Goal: Information Seeking & Learning: Learn about a topic

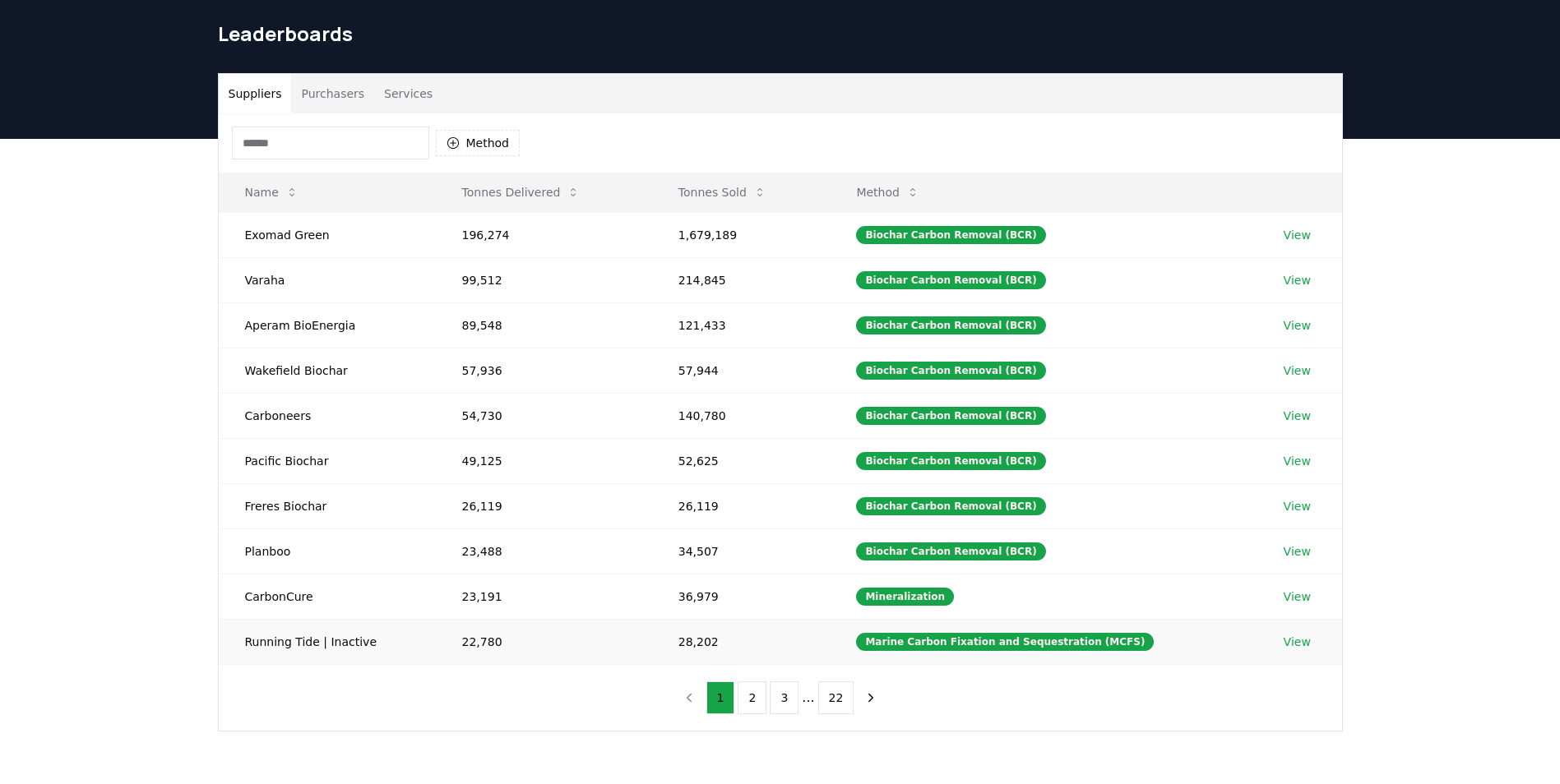
scroll to position [49, 0]
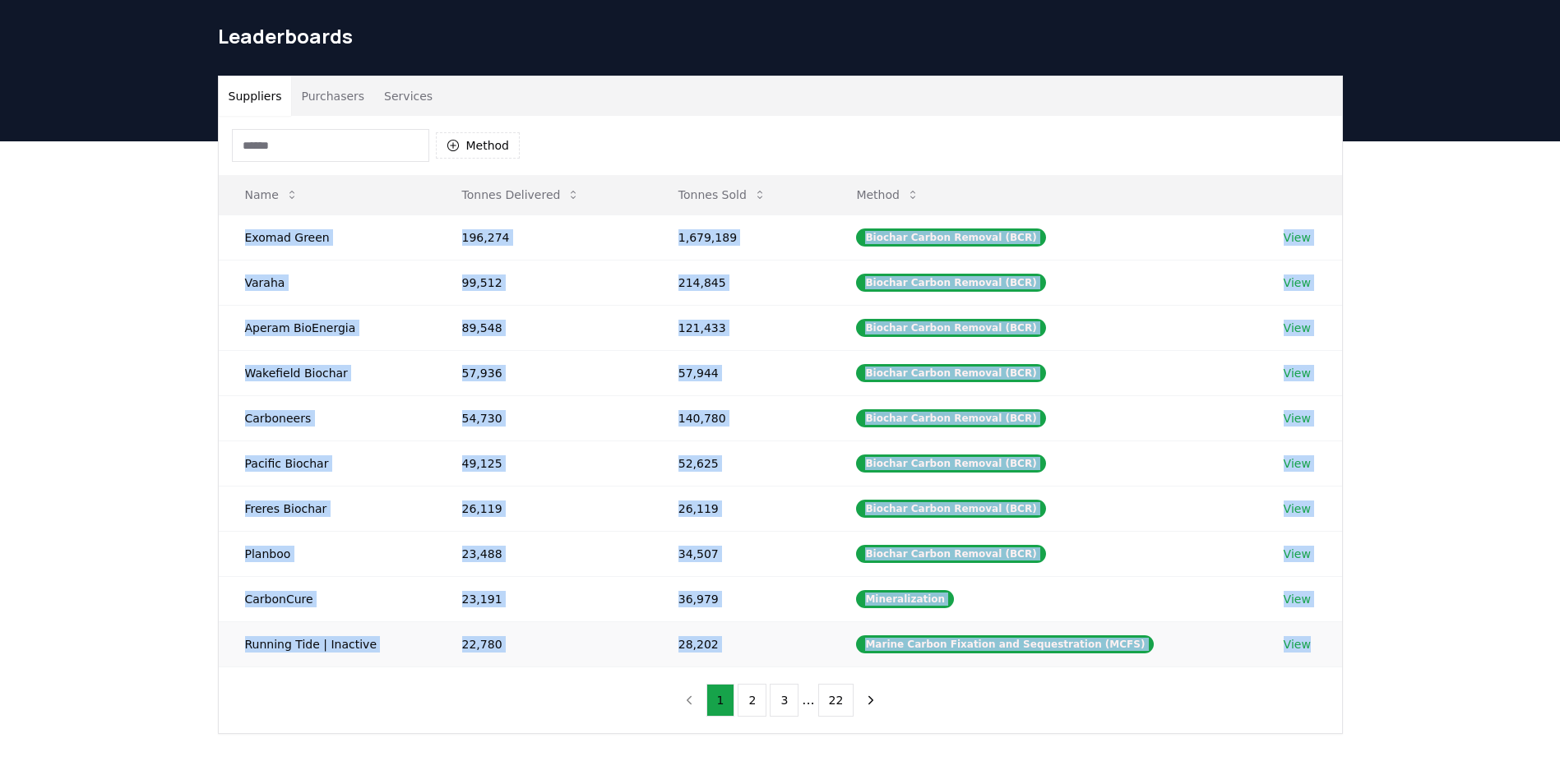
drag, startPoint x: 242, startPoint y: 237, endPoint x: 1309, endPoint y: 642, distance: 1141.3
click at [1309, 642] on tbody "Exomad Green 196,274 1,679,189 Biochar Carbon Removal (BCR) View Varaha 99,512 …" at bounding box center [781, 440] width 1124 height 452
copy tbody "Exomad Green 196,274 1,679,189 Biochar Carbon Removal (BCR) View Varaha 99,512 …"
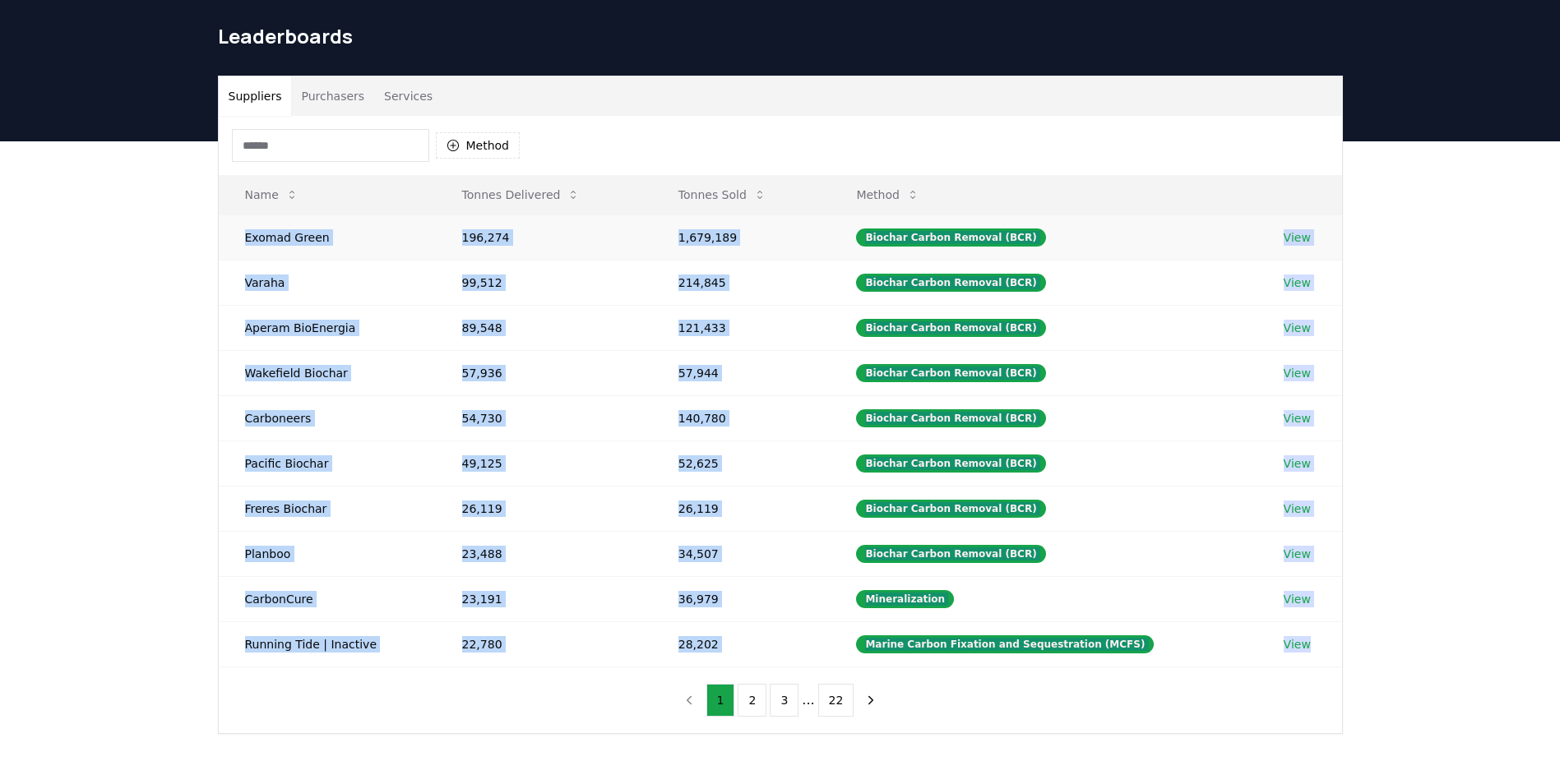
drag, startPoint x: 233, startPoint y: 184, endPoint x: 754, endPoint y: 215, distance: 521.9
click at [754, 215] on table "Name Tonnes Delivered Tonnes Sold Method Exomad Green 196,274 1,679,189 Biochar…" at bounding box center [781, 421] width 1124 height 492
click at [749, 690] on button "2" at bounding box center [752, 700] width 29 height 33
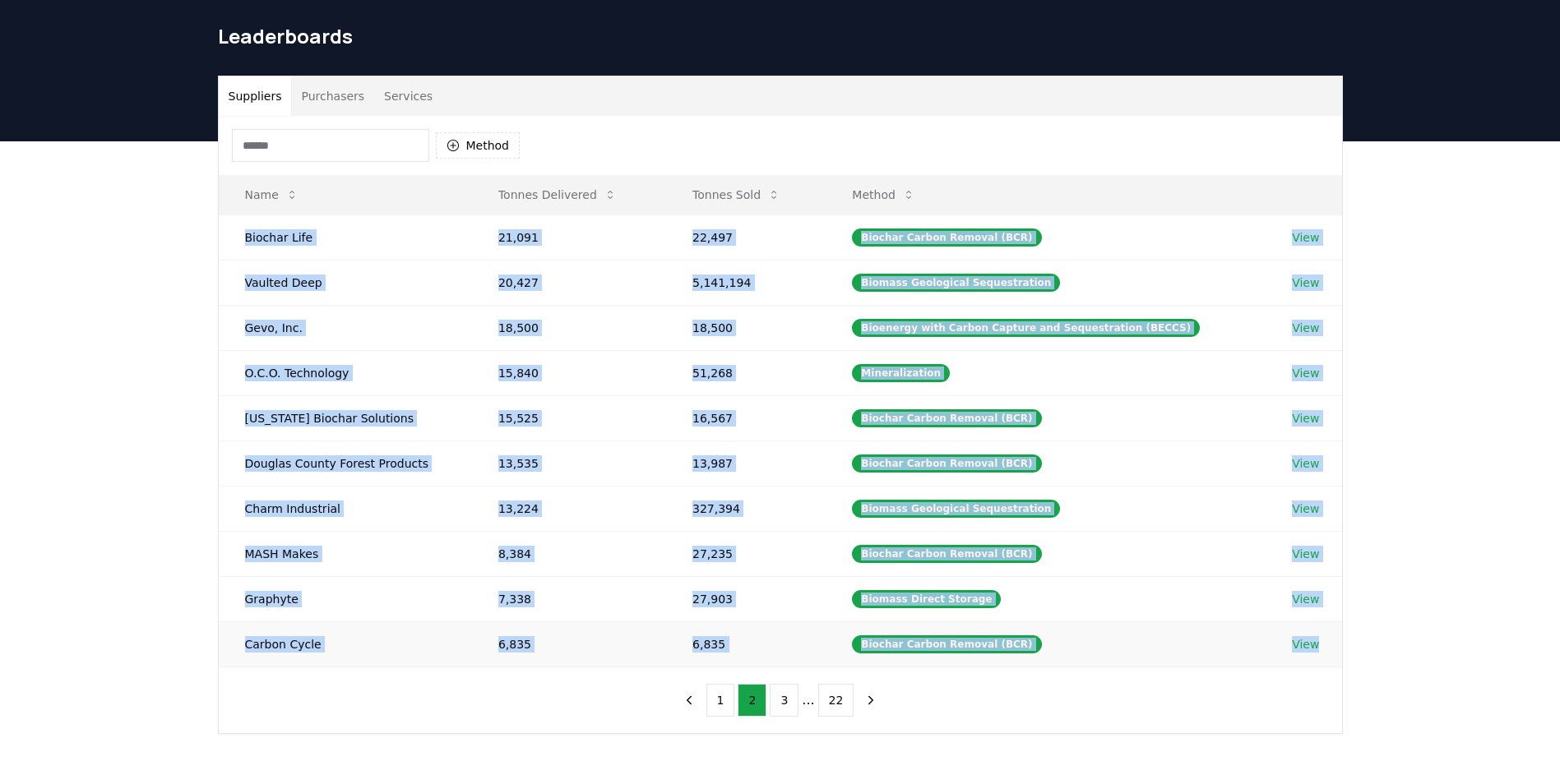
drag, startPoint x: 237, startPoint y: 235, endPoint x: 1330, endPoint y: 658, distance: 1172.0
click at [1330, 658] on tbody "Biochar Life 21,091 22,497 Biochar Carbon Removal (BCR) View Vaulted Deep 20,42…" at bounding box center [781, 440] width 1124 height 452
copy tbody "Biochar Life 21,091 22,497 Biochar Carbon Removal (BCR) View Vaulted Deep 20,42…"
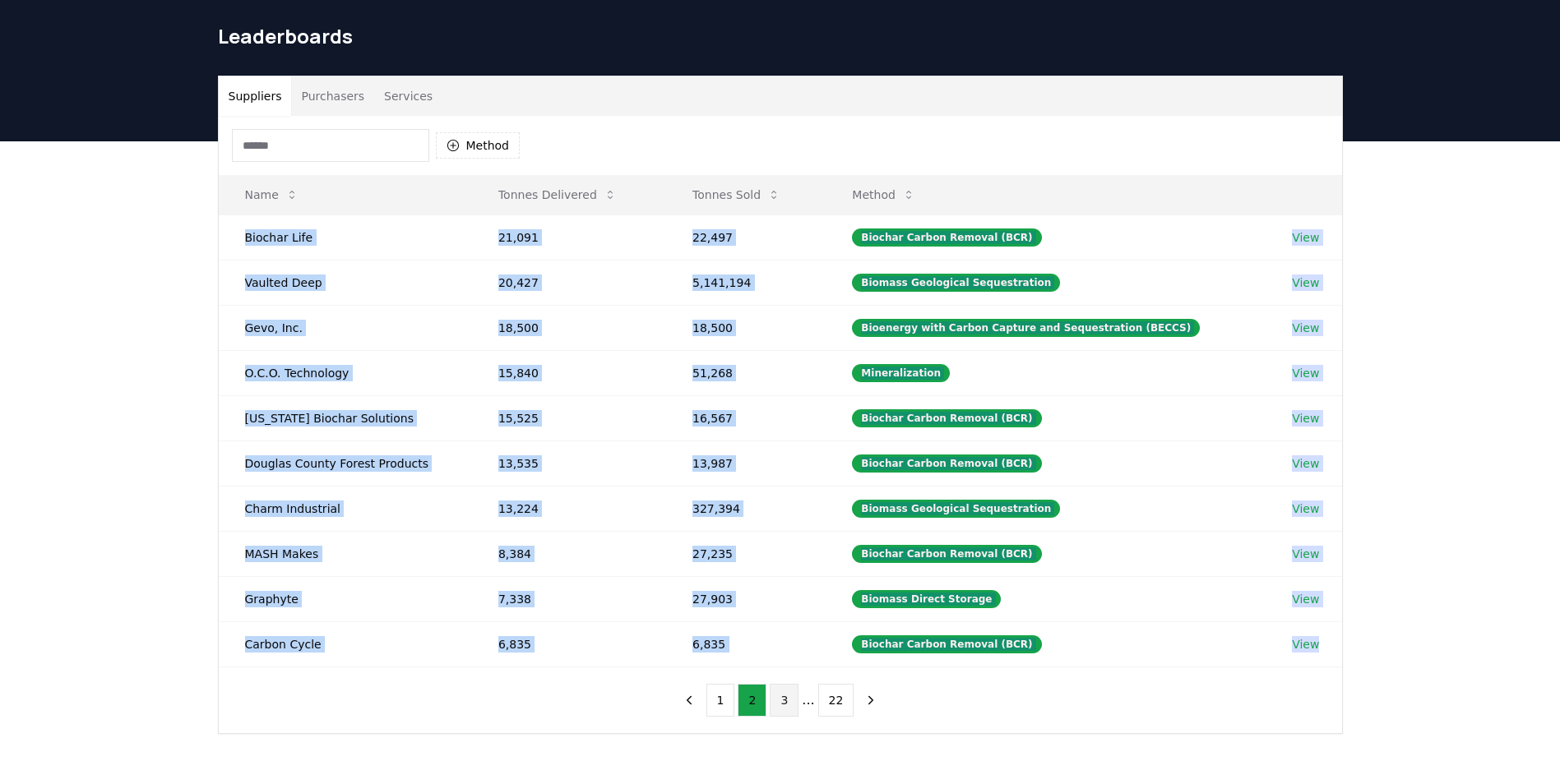
click at [786, 707] on button "3" at bounding box center [784, 700] width 29 height 33
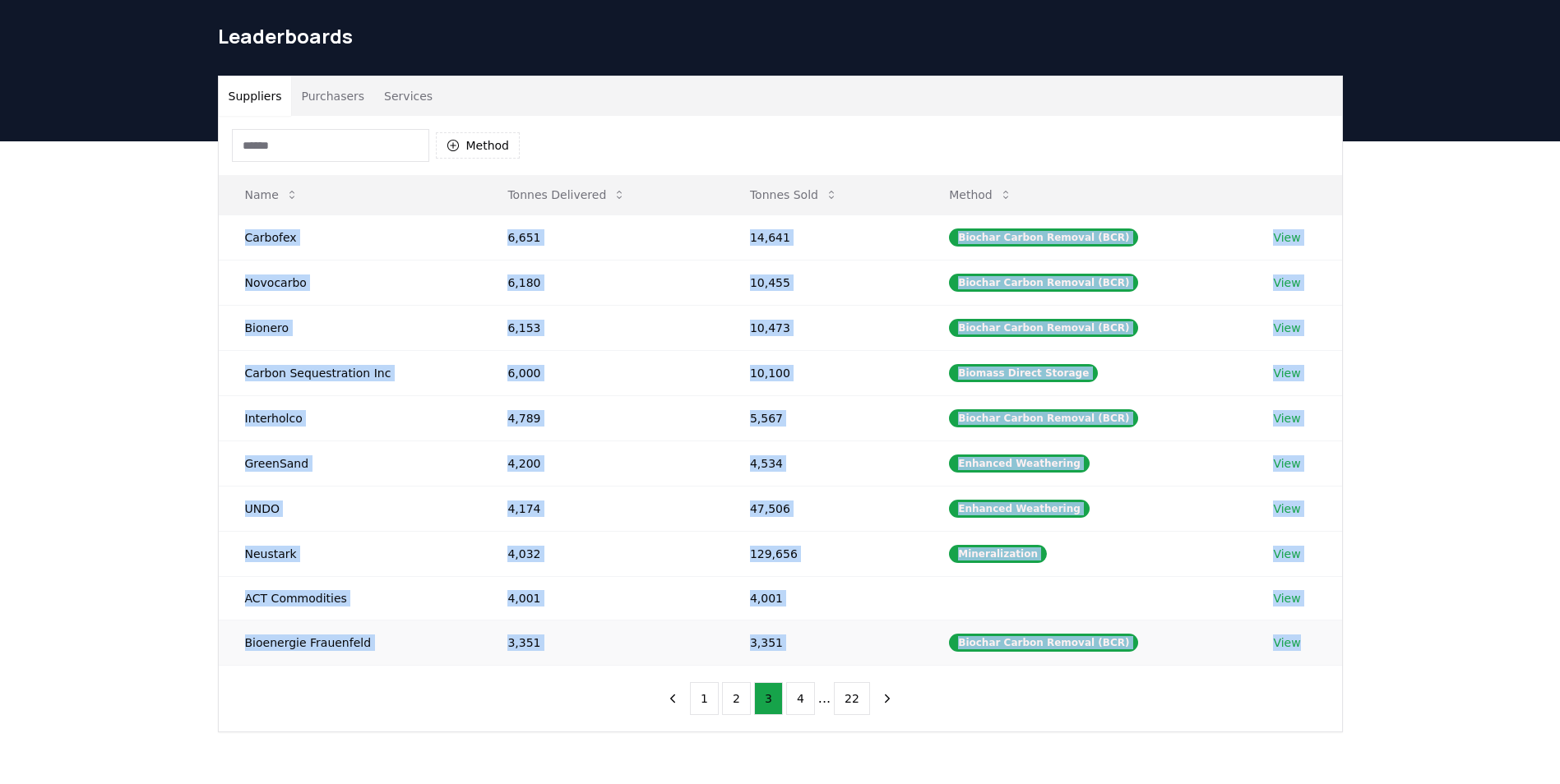
drag, startPoint x: 235, startPoint y: 230, endPoint x: 1315, endPoint y: 655, distance: 1160.6
click at [1315, 655] on tbody "Carbofex 6,651 14,641 Biochar Carbon Removal (BCR) View Novocarbo 6,180 10,455 …" at bounding box center [781, 439] width 1124 height 451
copy tbody "Carbofex 6,651 14,641 Biochar Carbon Removal (BCR) View Novocarbo 6,180 10,455 …"
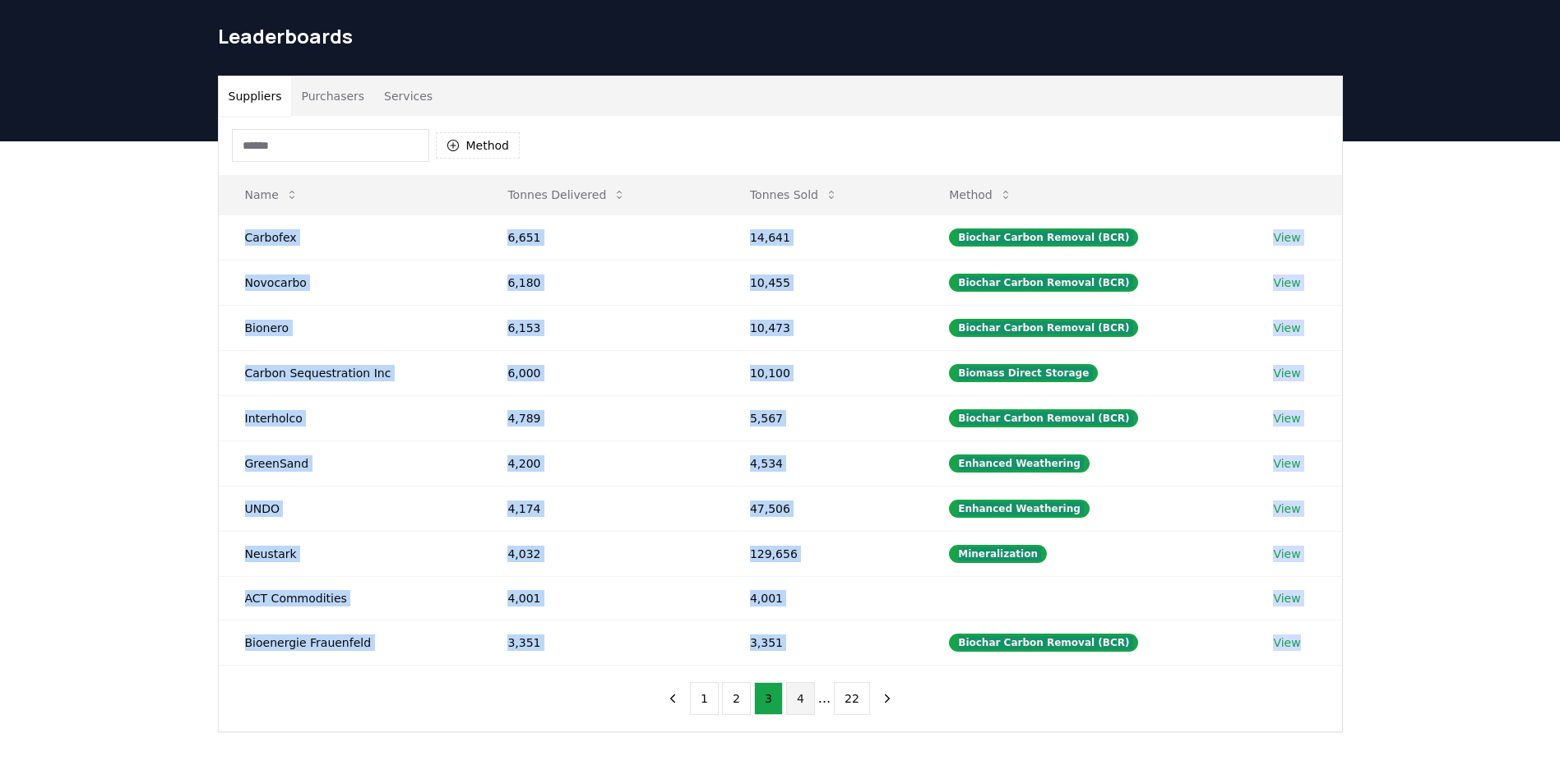
click at [812, 694] on button "4" at bounding box center [800, 698] width 29 height 33
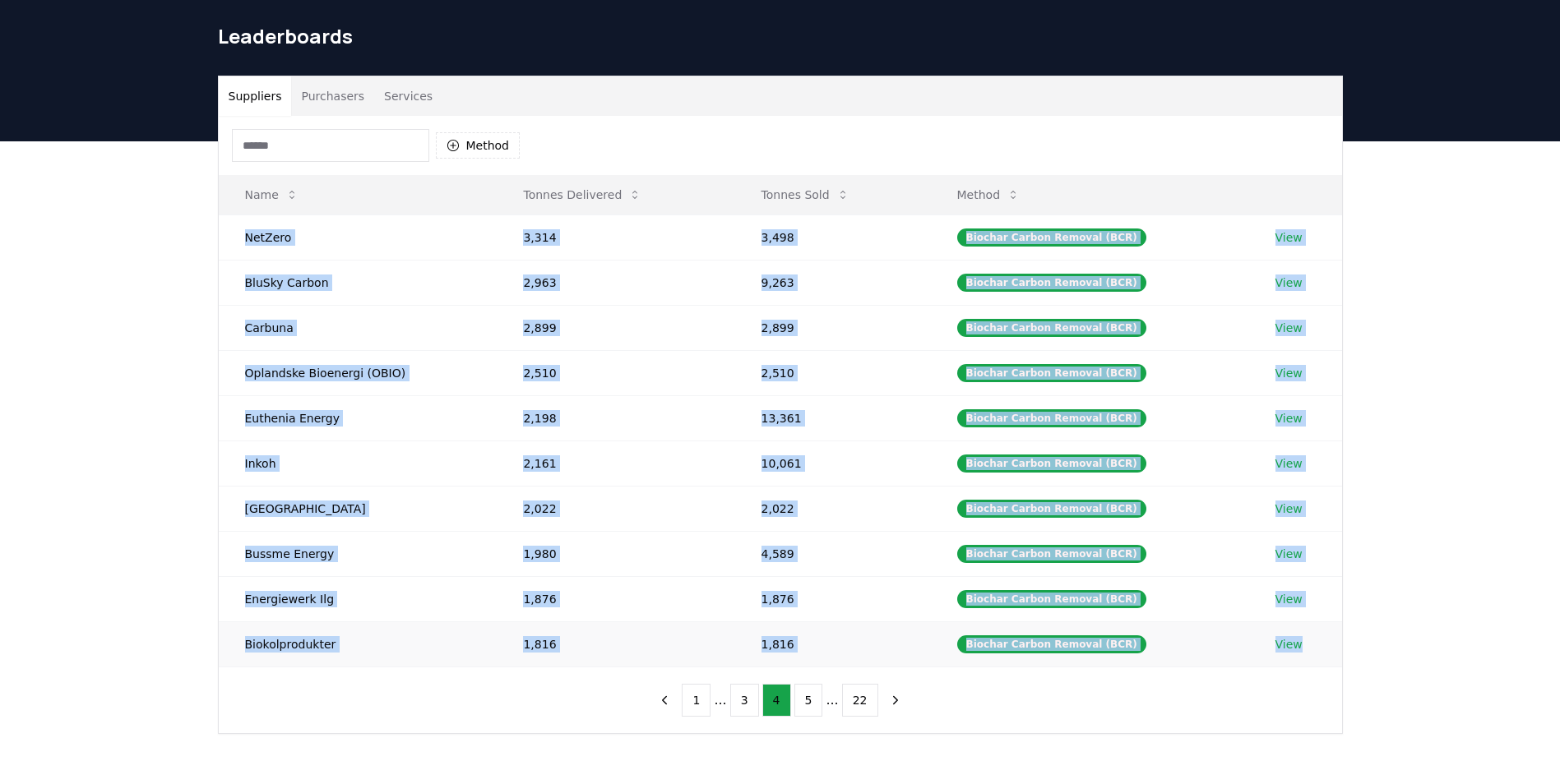
drag, startPoint x: 233, startPoint y: 237, endPoint x: 1309, endPoint y: 654, distance: 1154.0
click at [1309, 654] on tbody "NetZero 3,314 3,498 Biochar Carbon Removal (BCR) View BluSky Carbon 2,963 9,263…" at bounding box center [781, 440] width 1124 height 452
copy tbody "NetZero 3,314 3,498 Biochar Carbon Removal (BCR) View BluSky Carbon 2,963 9,263…"
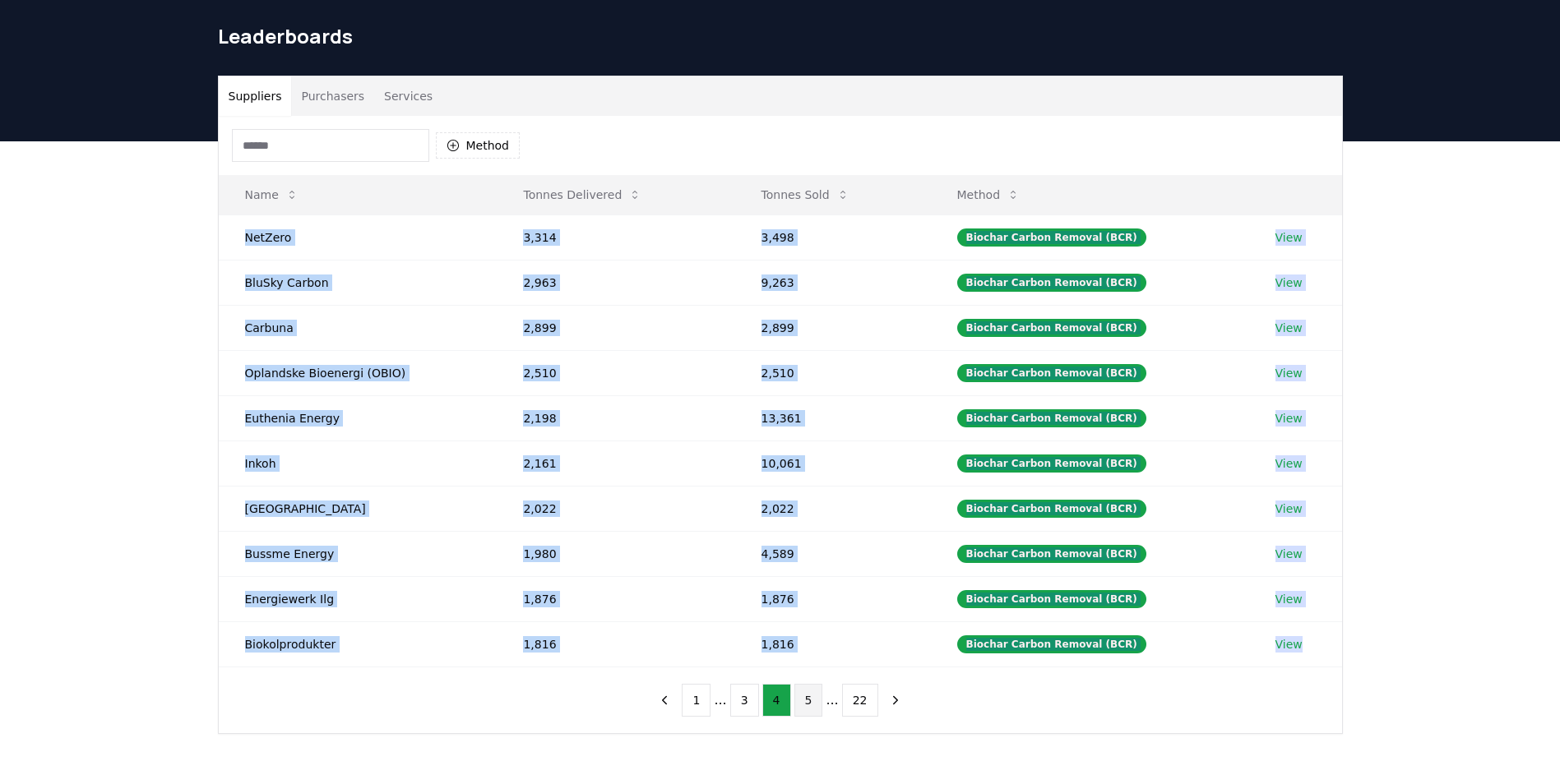
click at [811, 698] on button "5" at bounding box center [808, 700] width 29 height 33
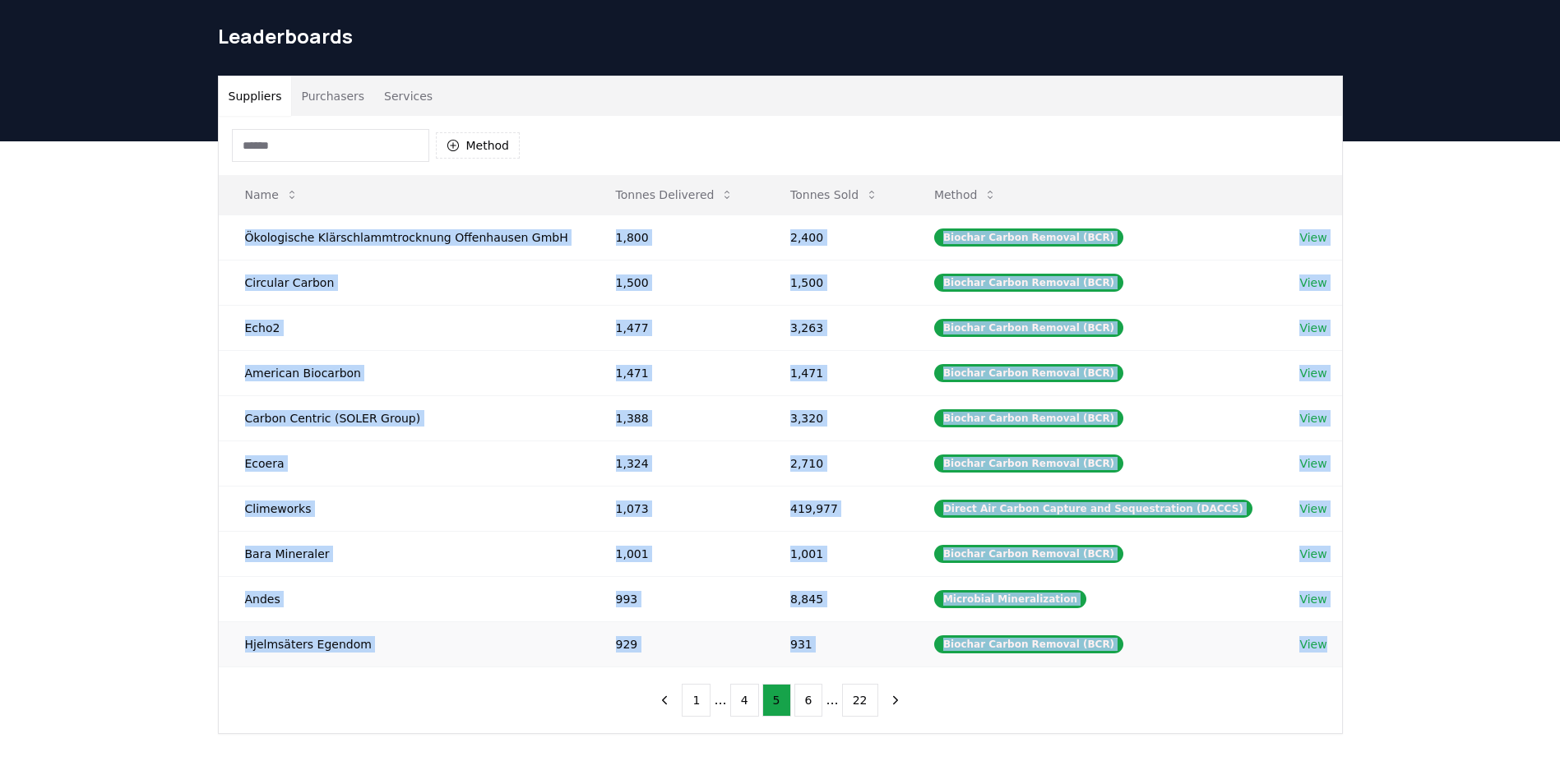
drag, startPoint x: 231, startPoint y: 234, endPoint x: 1340, endPoint y: 659, distance: 1187.6
click at [1340, 659] on tbody "Ökologische Klärschlammtrocknung Offenhausen GmbH 1,800 2,400 Biochar Carbon Re…" at bounding box center [781, 440] width 1124 height 452
copy tbody "Ökologische Klärschlammtrocknung Offenhausen GmbH 1,800 2,400 Biochar Carbon Re…"
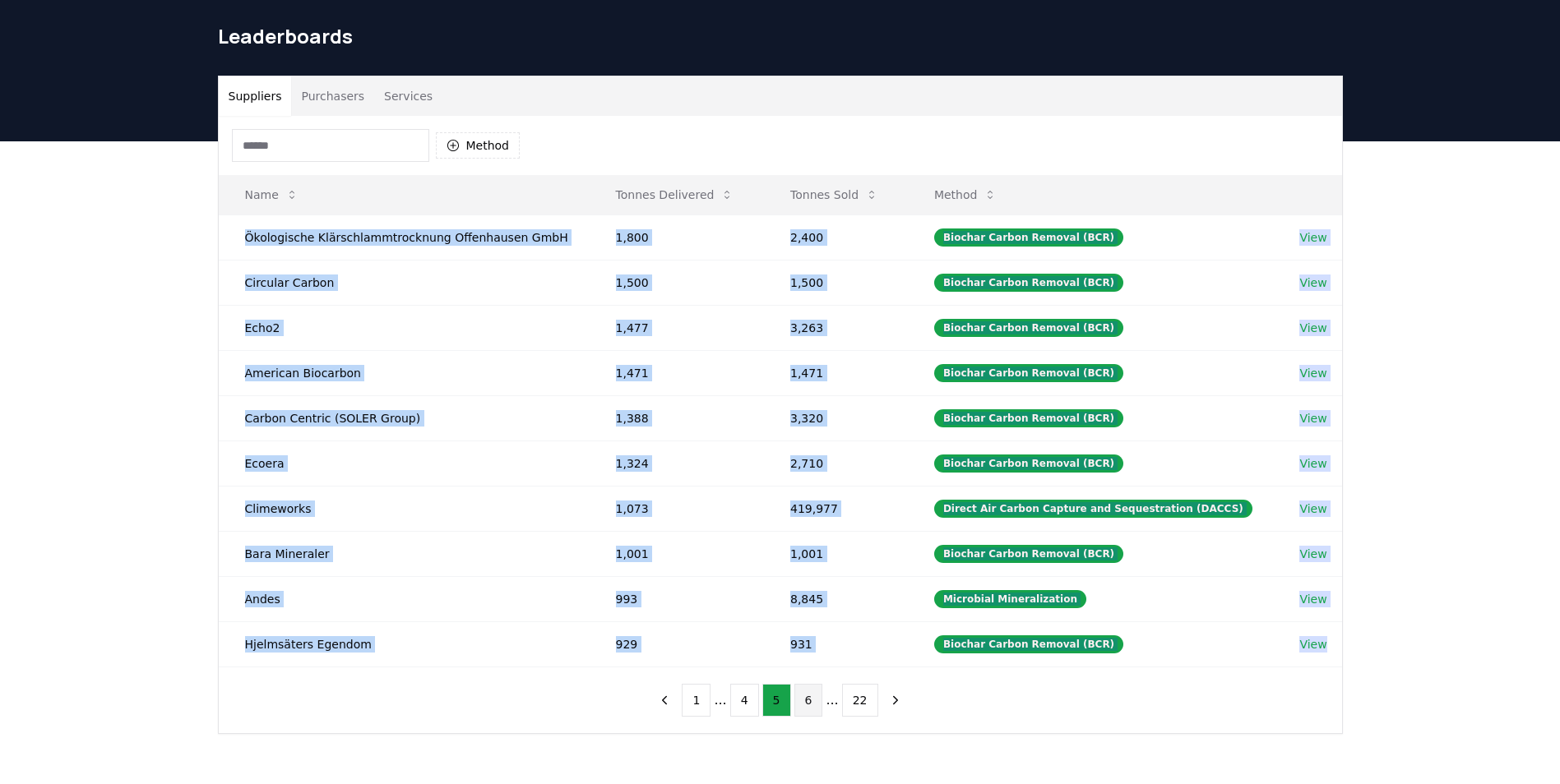
click at [807, 702] on button "6" at bounding box center [808, 700] width 29 height 33
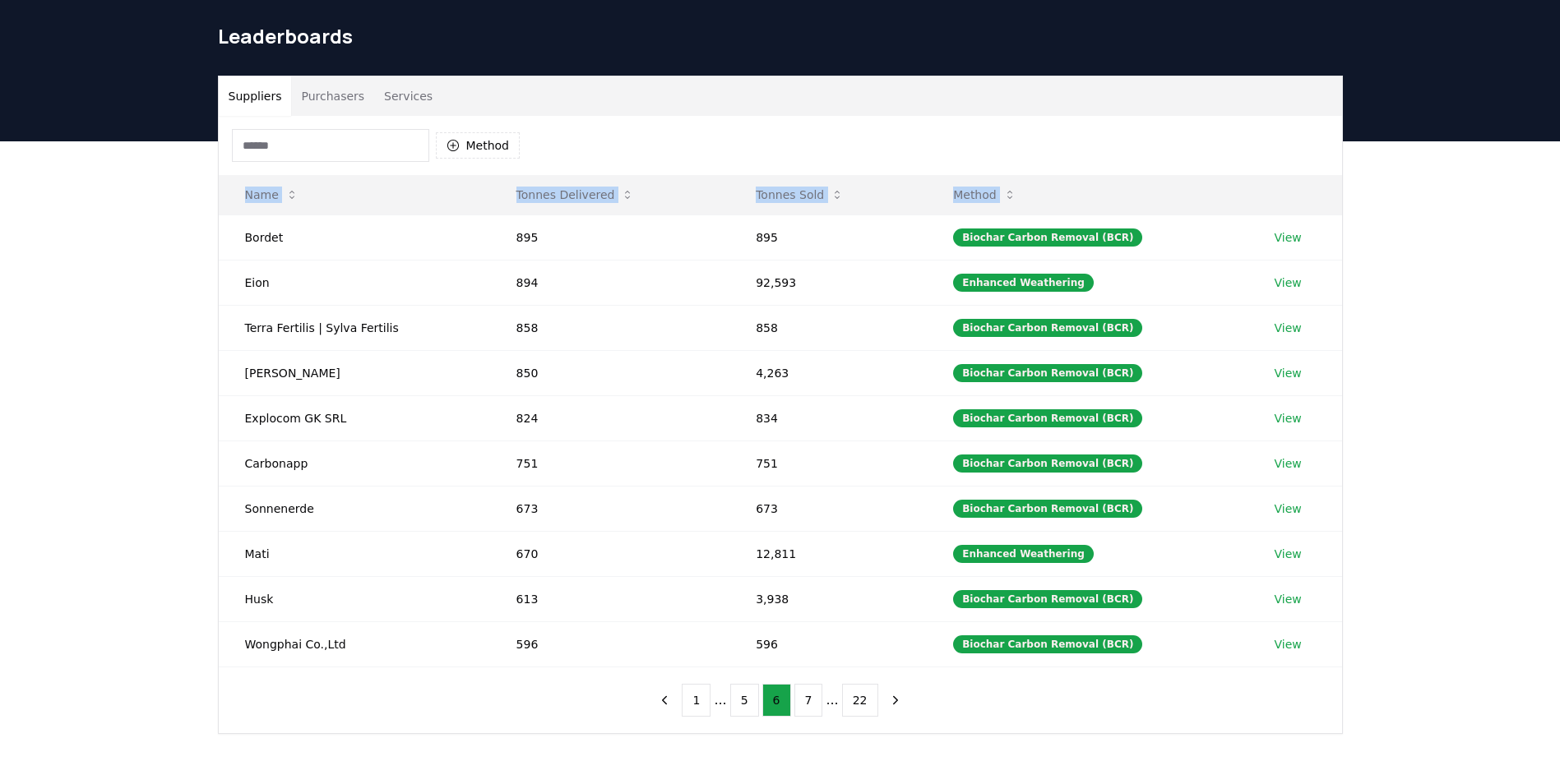
drag, startPoint x: 235, startPoint y: 234, endPoint x: 1386, endPoint y: 657, distance: 1226.3
click at [1386, 657] on div "Suppliers Purchasers Services Method Name Tonnes Delivered Tonnes Sold Method B…" at bounding box center [780, 470] width 1560 height 658
copy thead "Name Tonnes Delivered Tonnes Sold Method"
click at [813, 693] on button "7" at bounding box center [808, 700] width 29 height 33
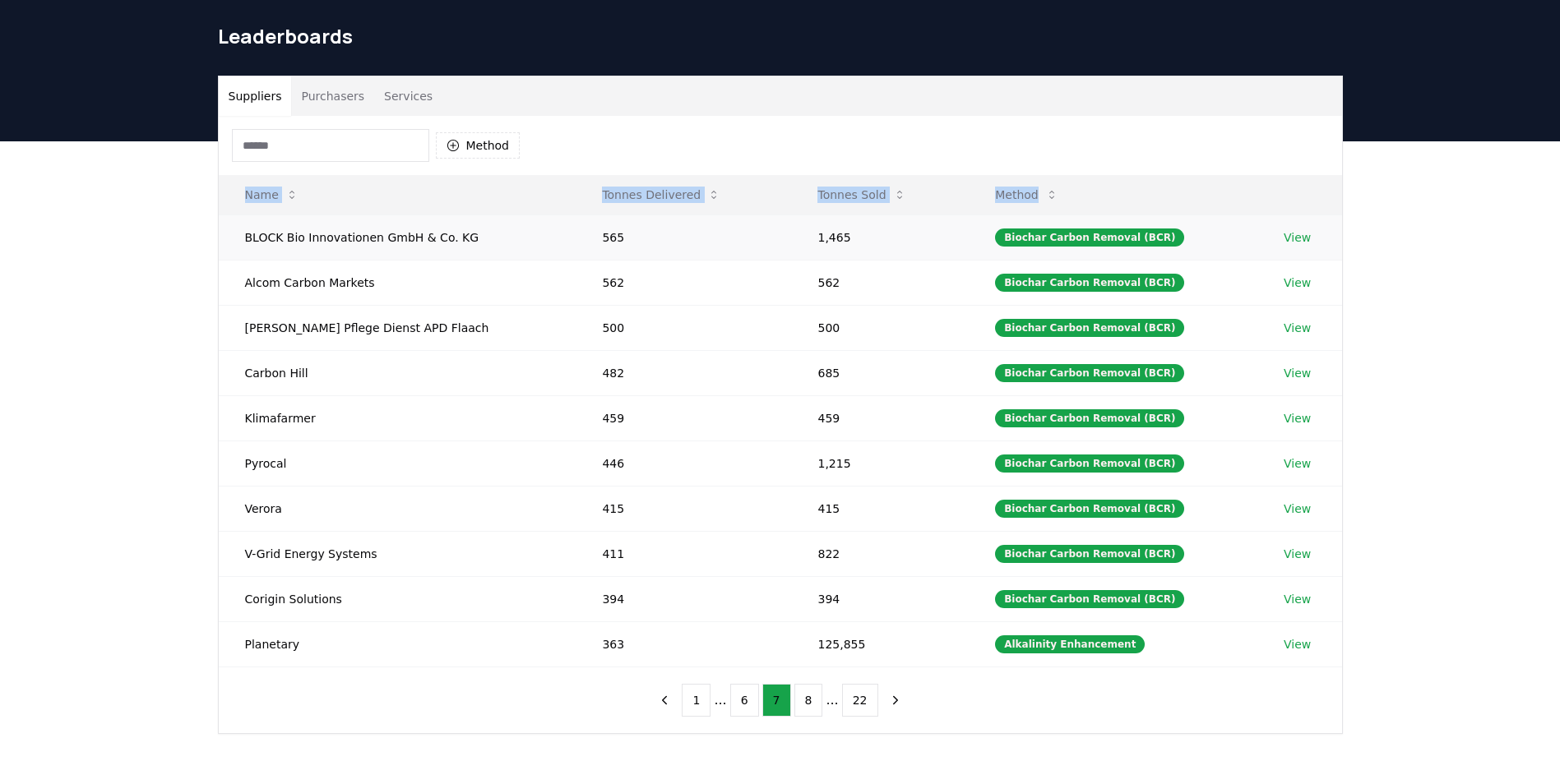
click at [232, 235] on td "BLOCK Bio Innovationen GmbH & Co. KG" at bounding box center [397, 236] width 358 height 45
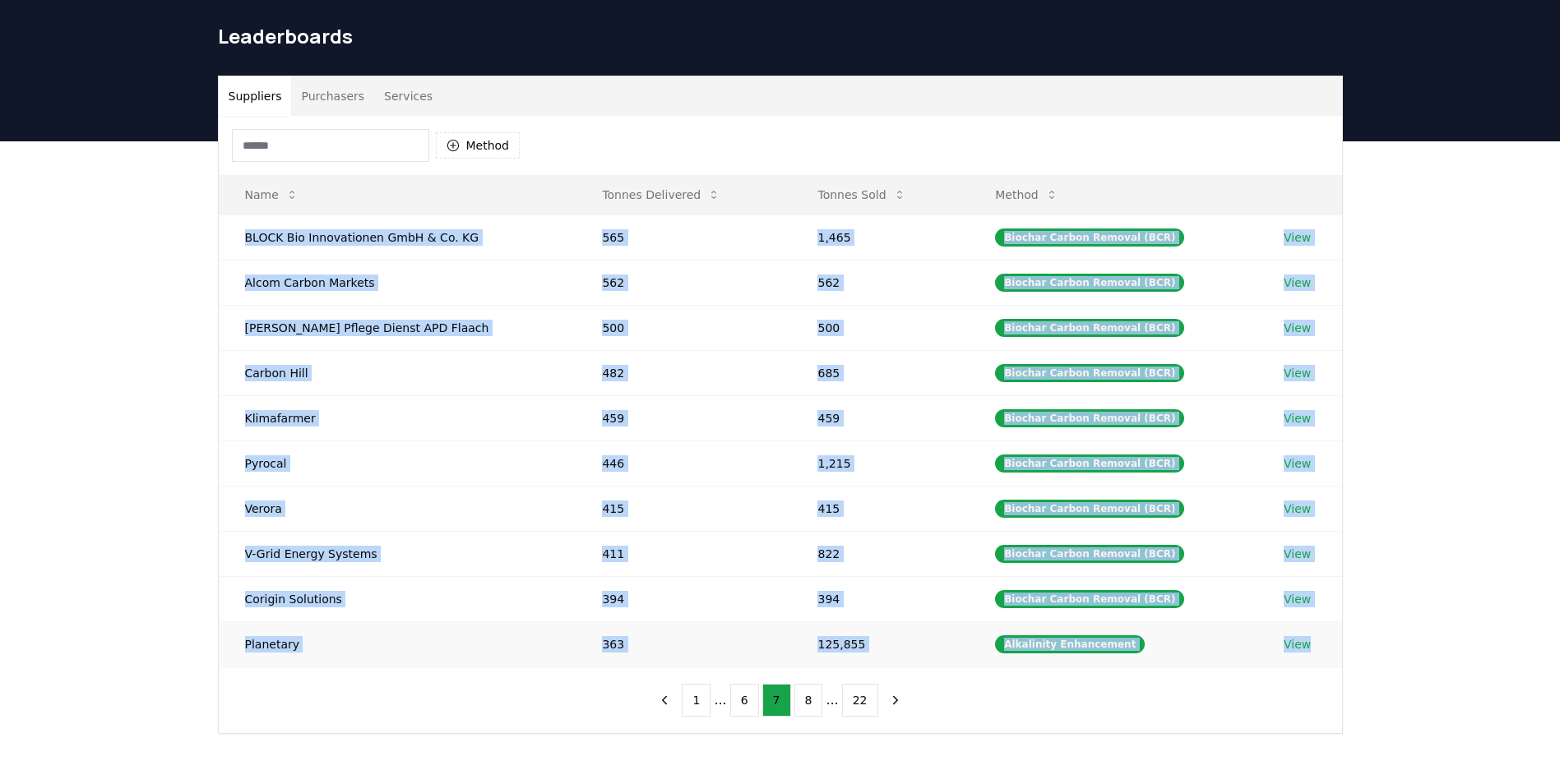
drag, startPoint x: 237, startPoint y: 230, endPoint x: 1315, endPoint y: 642, distance: 1154.0
click at [1315, 642] on tbody "BLOCK Bio Innovationen GmbH & Co. KG 565 1,465 Biochar Carbon Removal (BCR) Vie…" at bounding box center [781, 440] width 1124 height 452
copy tbody "BLOCK Bio Innovationen GmbH & Co. KG 565 1,465 Biochar Carbon Removal (BCR) Vie…"
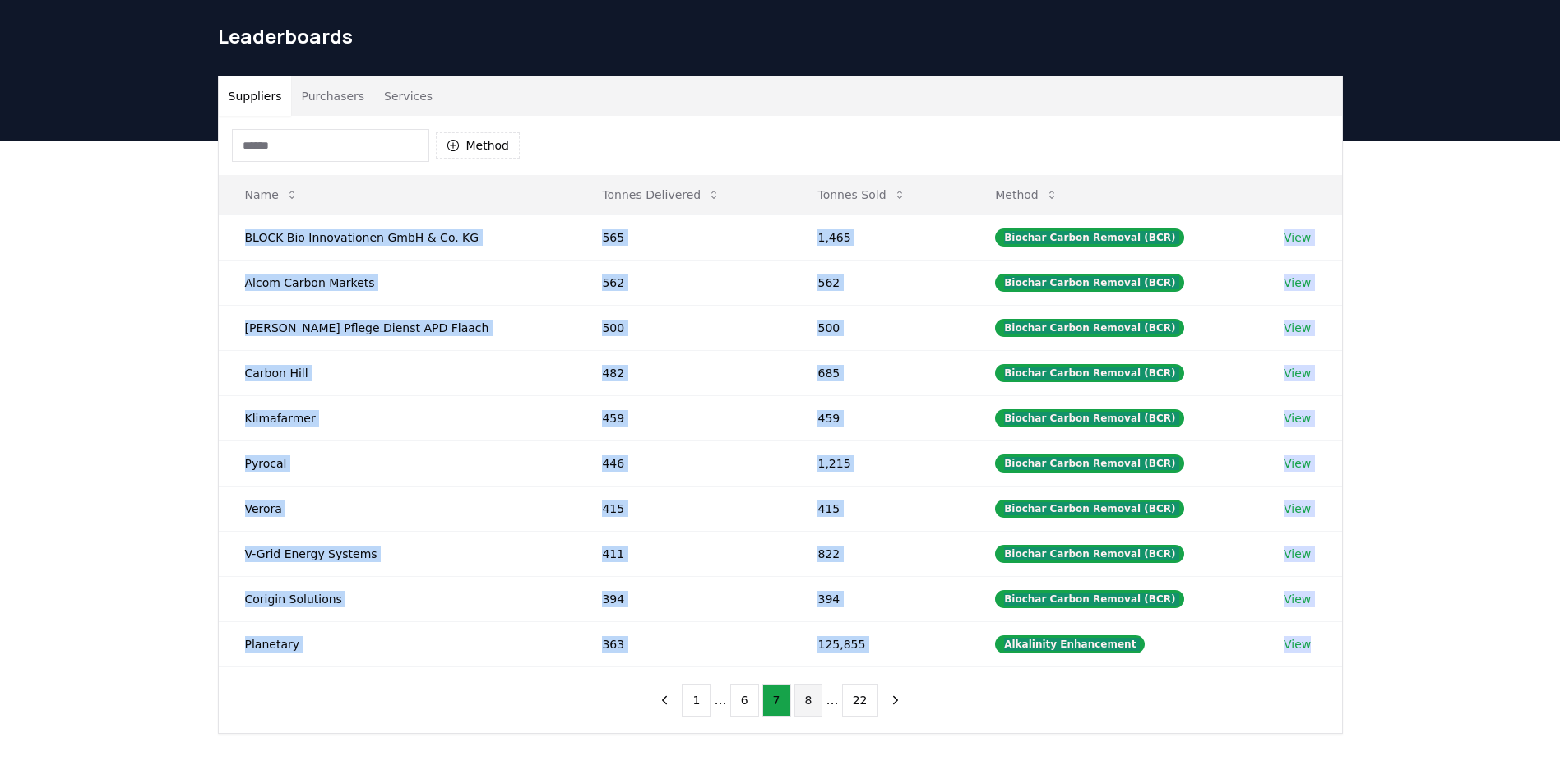
click at [803, 692] on button "8" at bounding box center [808, 700] width 29 height 33
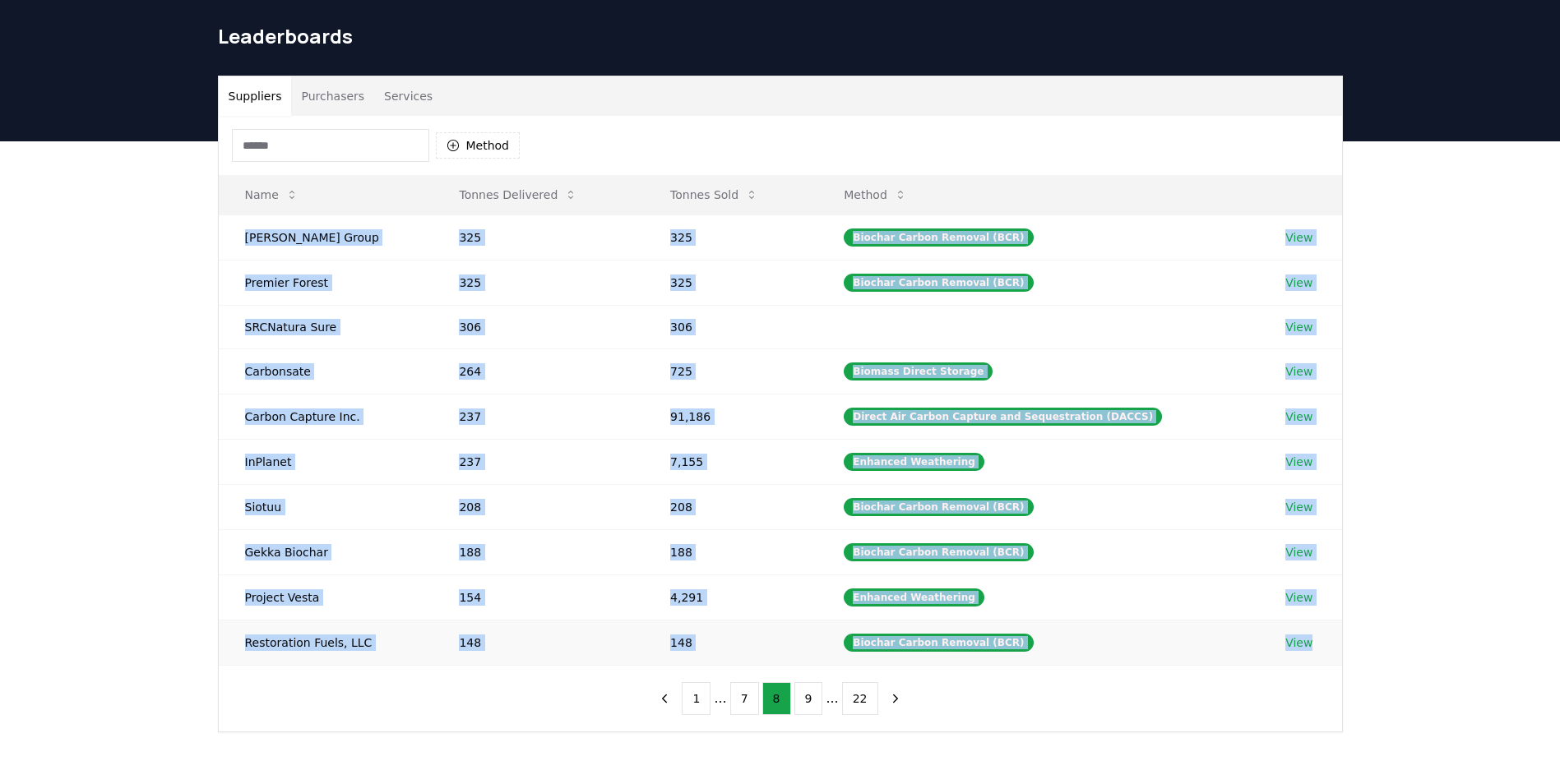
drag, startPoint x: 234, startPoint y: 236, endPoint x: 1320, endPoint y: 650, distance: 1162.2
click at [1320, 650] on tbody "[PERSON_NAME] Group 325 325 Biochar Carbon Removal (BCR) View Premier Forest 32…" at bounding box center [781, 439] width 1124 height 451
copy tbody "[PERSON_NAME] Group 325 325 Biochar Carbon Removal (BCR) View Premier Forest 32…"
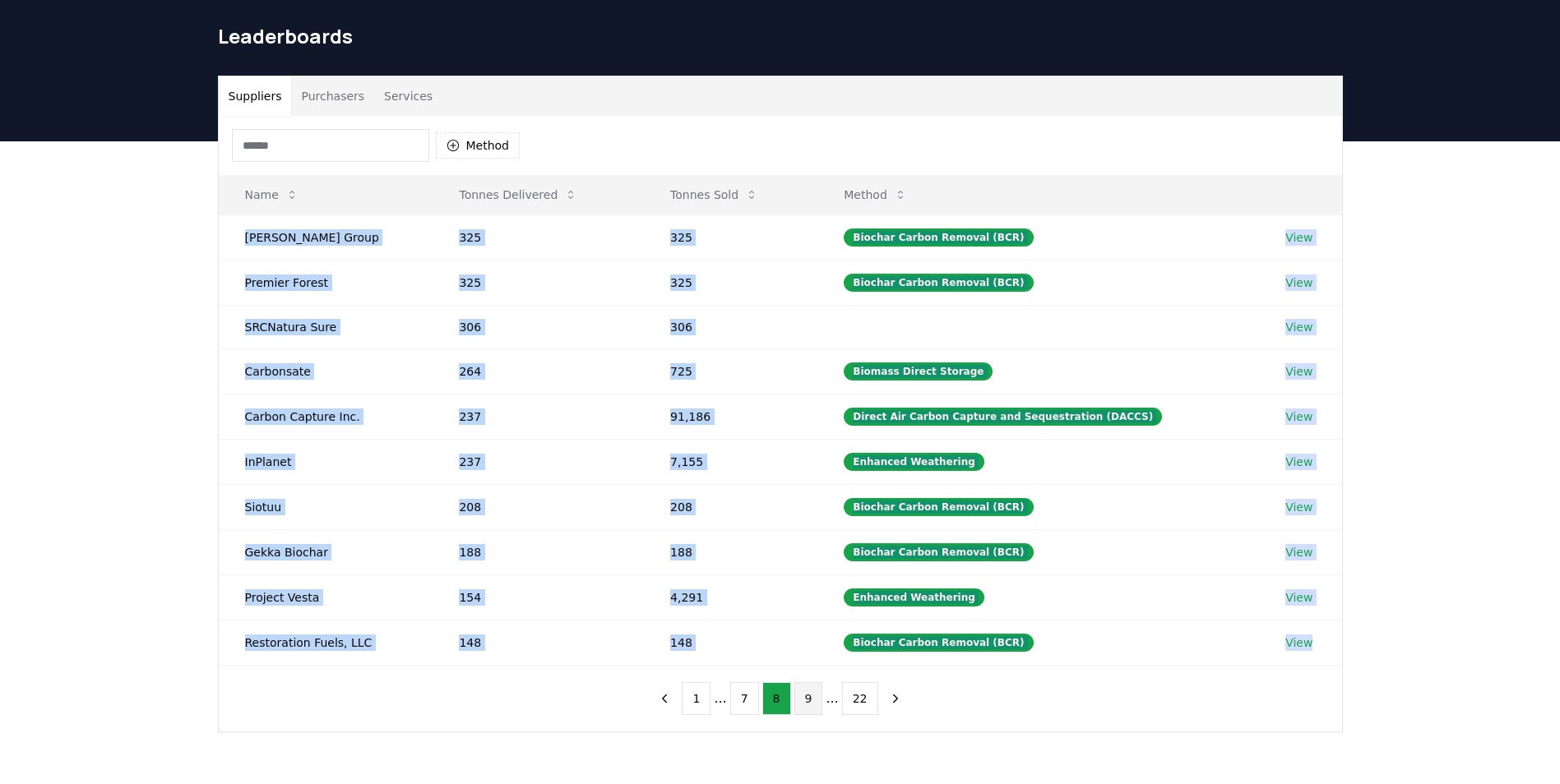
click at [805, 703] on button "9" at bounding box center [808, 698] width 29 height 33
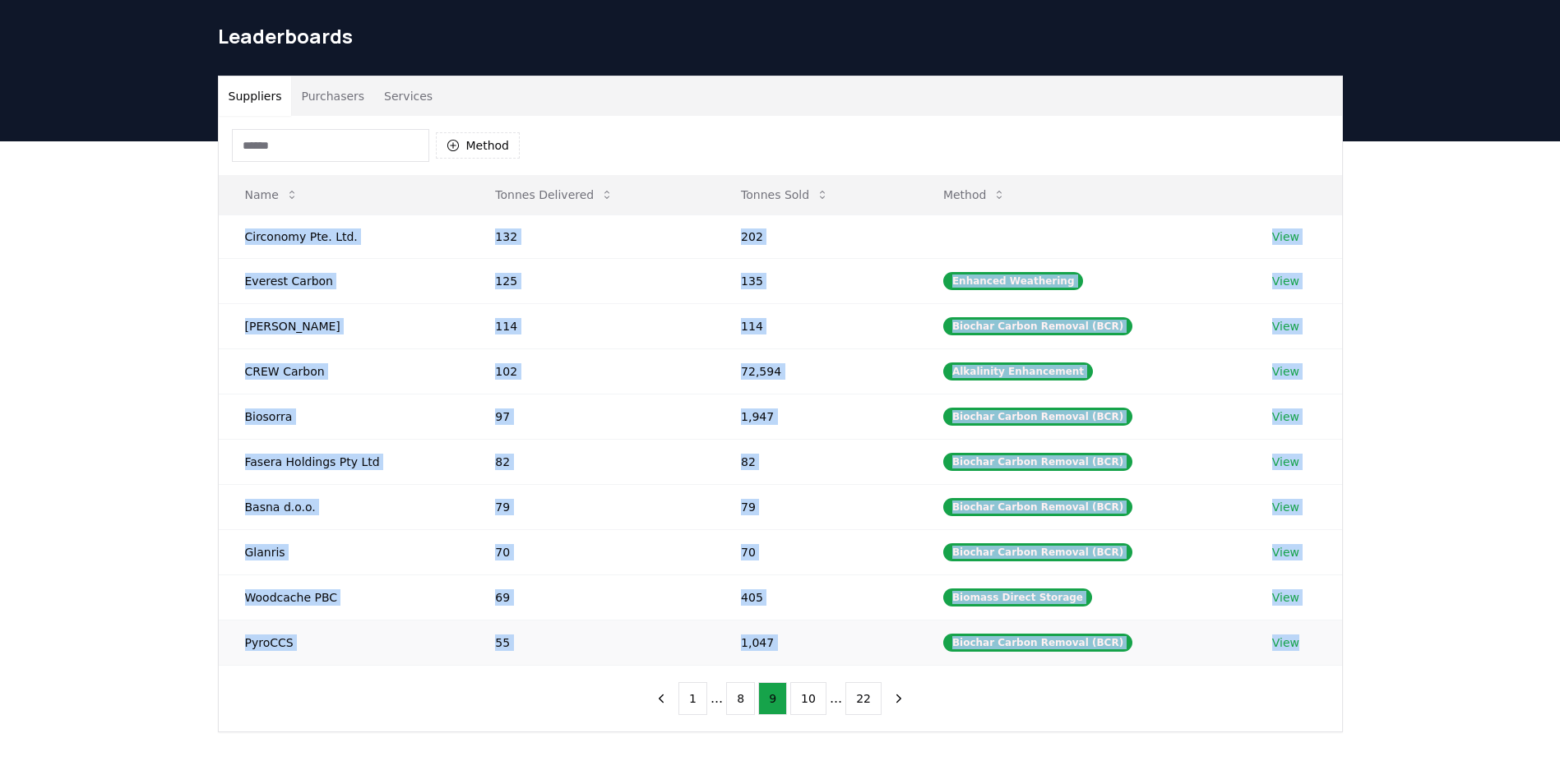
drag, startPoint x: 241, startPoint y: 234, endPoint x: 1310, endPoint y: 639, distance: 1143.1
click at [1310, 639] on tbody "Circonomy Pte. Ltd. 132 202 View Everest Carbon 125 135 Enhanced Weathering Vie…" at bounding box center [781, 439] width 1124 height 451
copy tbody "Circonomy Pte. Ltd. 132 202 View Everest Carbon 125 135 Enhanced Weathering Vie…"
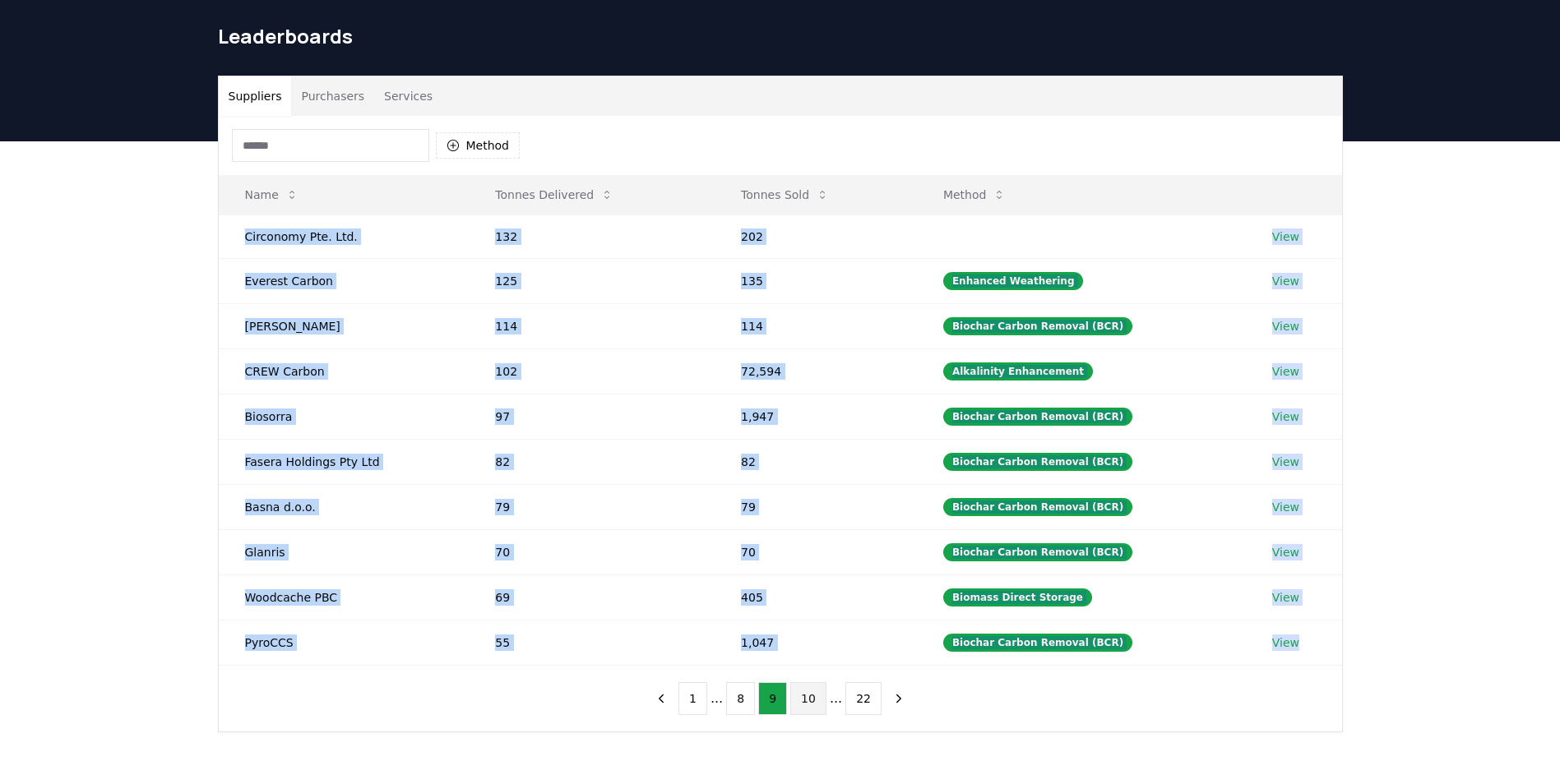
click at [801, 701] on button "10" at bounding box center [808, 698] width 36 height 33
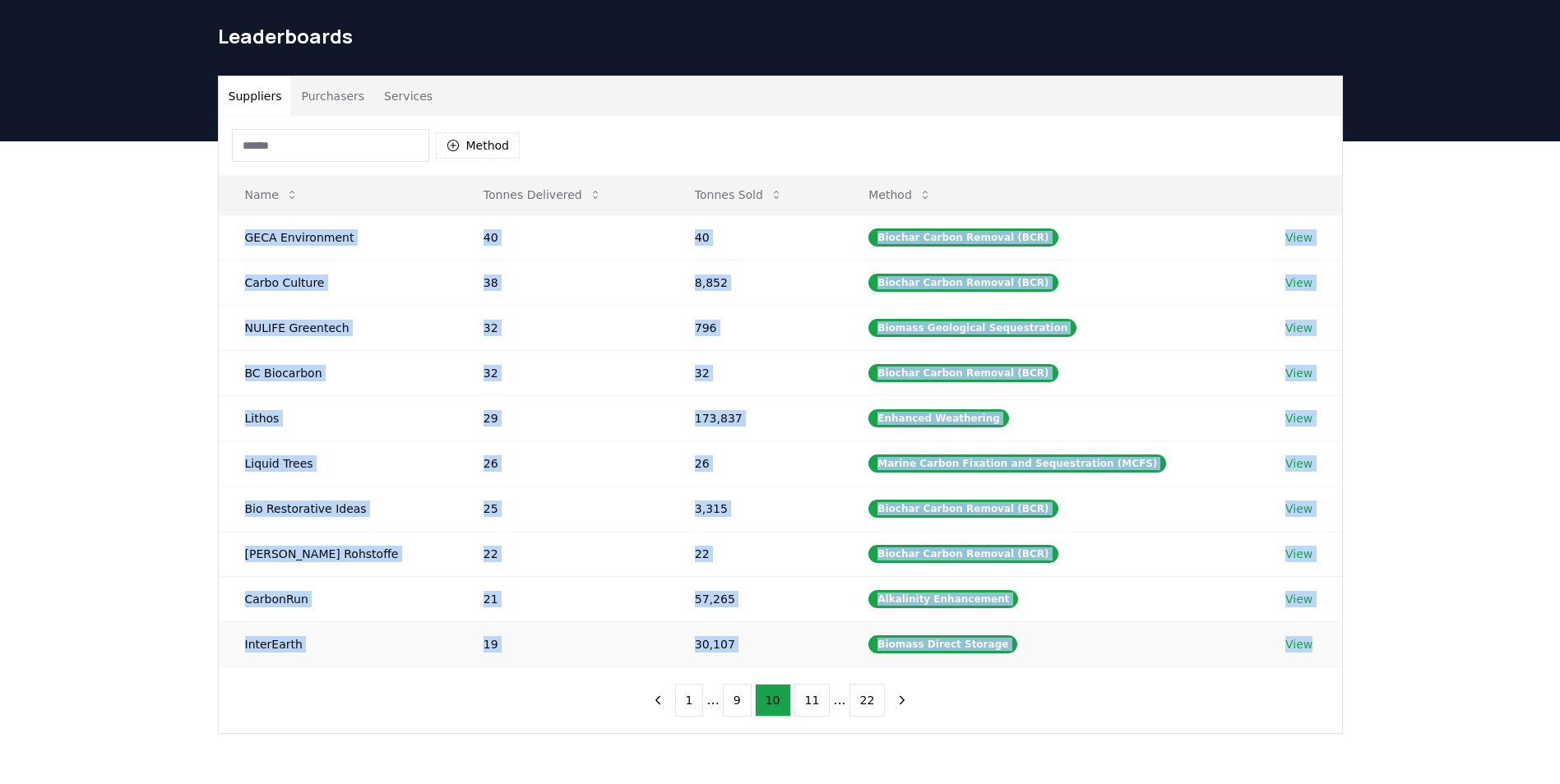
drag, startPoint x: 237, startPoint y: 235, endPoint x: 1313, endPoint y: 663, distance: 1158.0
click at [1313, 663] on tbody "GECA Environment 40 40 Biochar Carbon Removal (BCR) View Carbo Culture 38 8,852…" at bounding box center [781, 440] width 1124 height 452
copy tbody "GECA Environment 40 40 Biochar Carbon Removal (BCR) View Carbo Culture 38 8,852…"
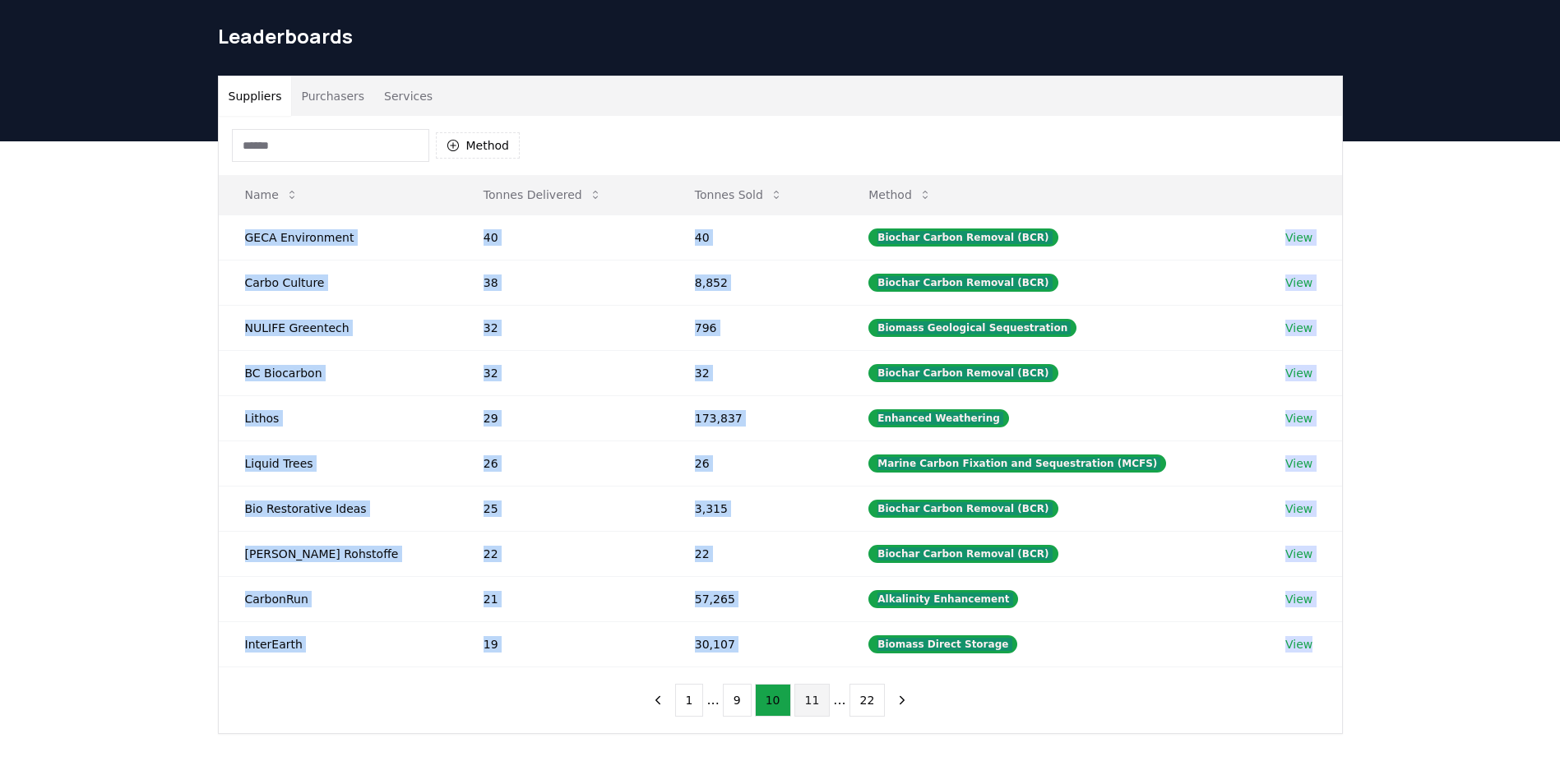
click at [806, 707] on button "11" at bounding box center [812, 700] width 36 height 33
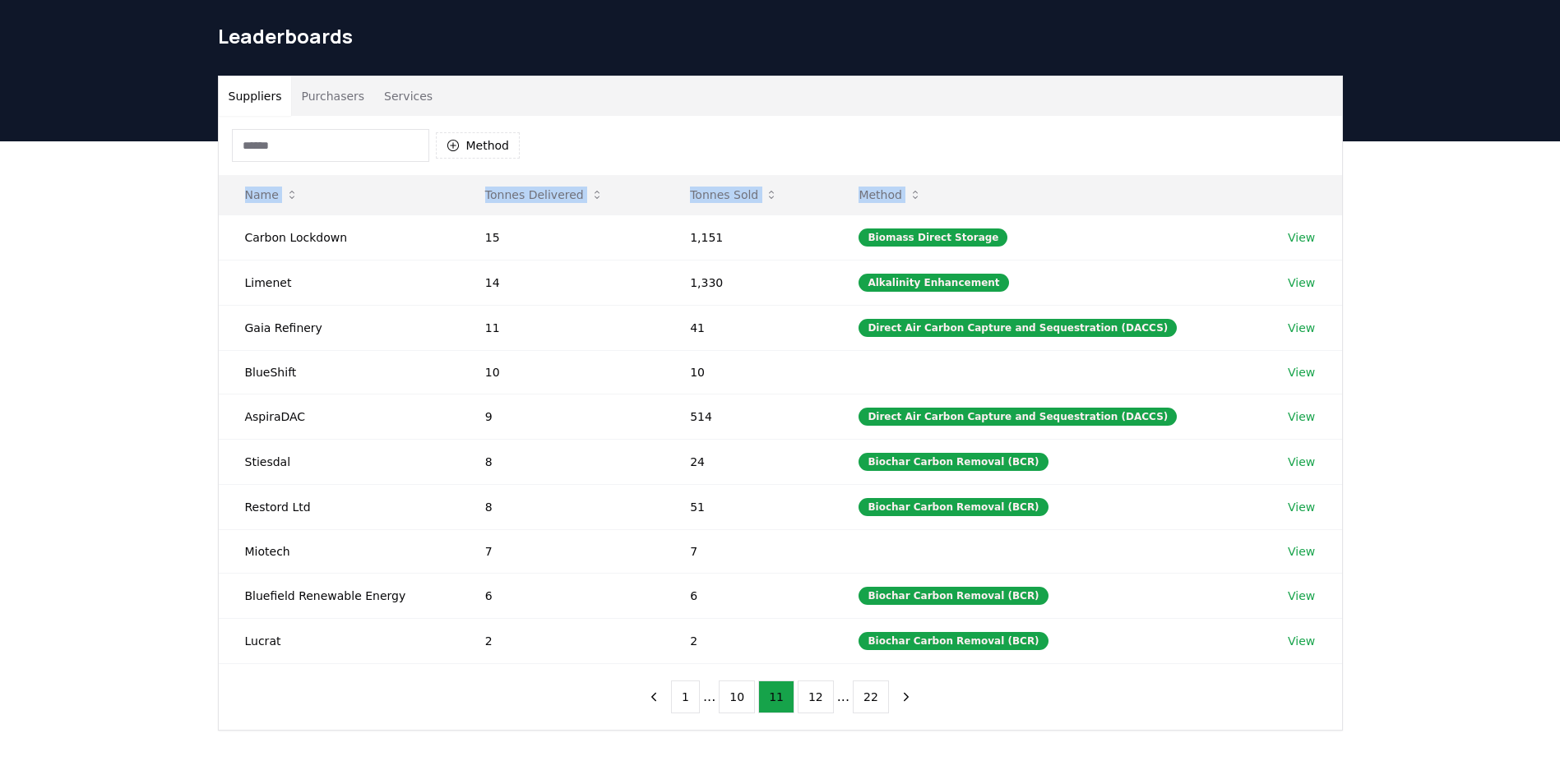
drag, startPoint x: 230, startPoint y: 235, endPoint x: 1341, endPoint y: 670, distance: 1193.1
click at [1341, 670] on div "Method Name Tonnes Delivered Tonnes Sold Method Carbon Lockdown 15 1,151 Biomas…" at bounding box center [781, 423] width 1124 height 614
click at [806, 693] on button "12" at bounding box center [815, 696] width 36 height 33
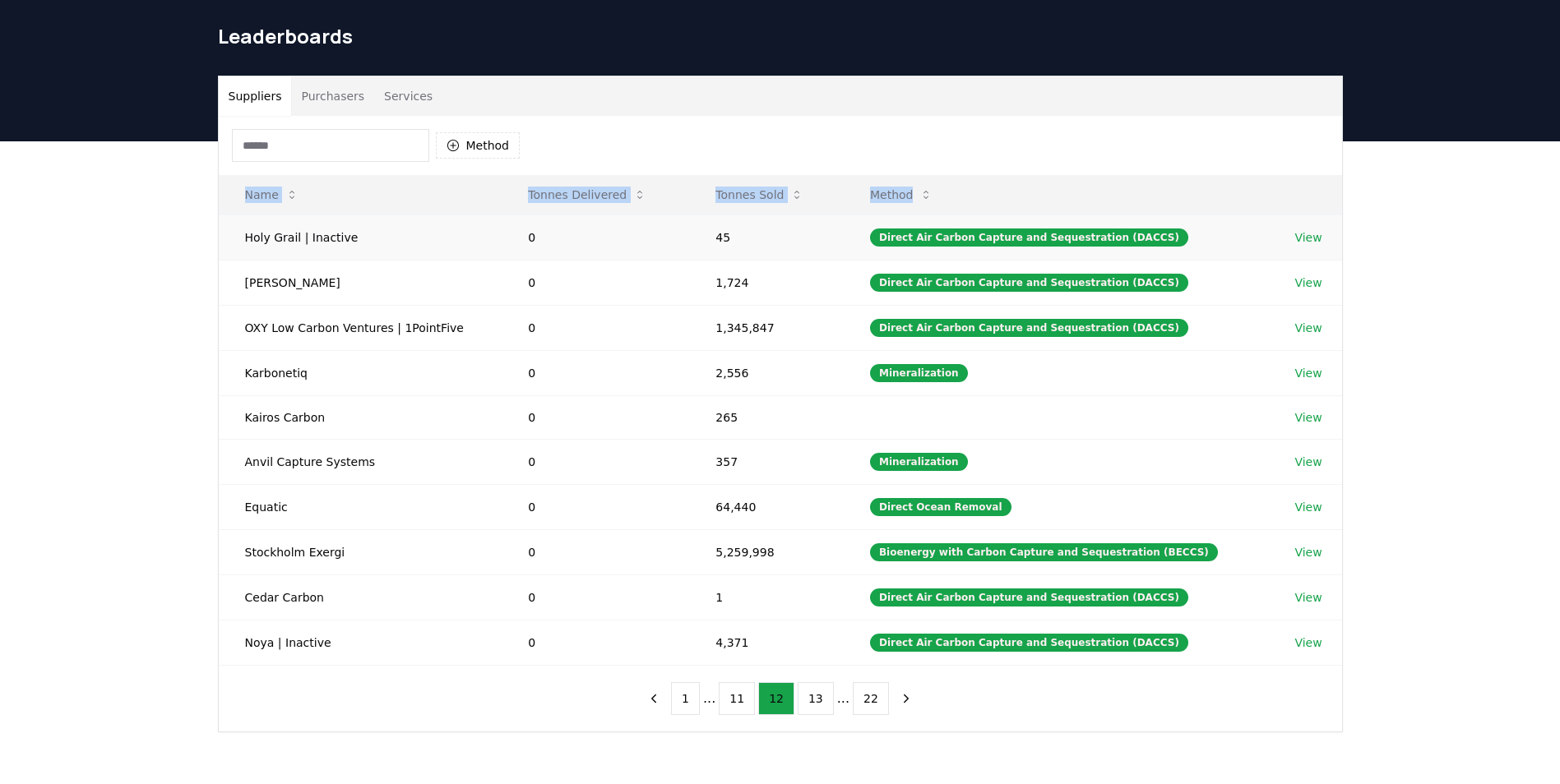
click at [237, 241] on td "Holy Grail | Inactive" at bounding box center [361, 236] width 284 height 45
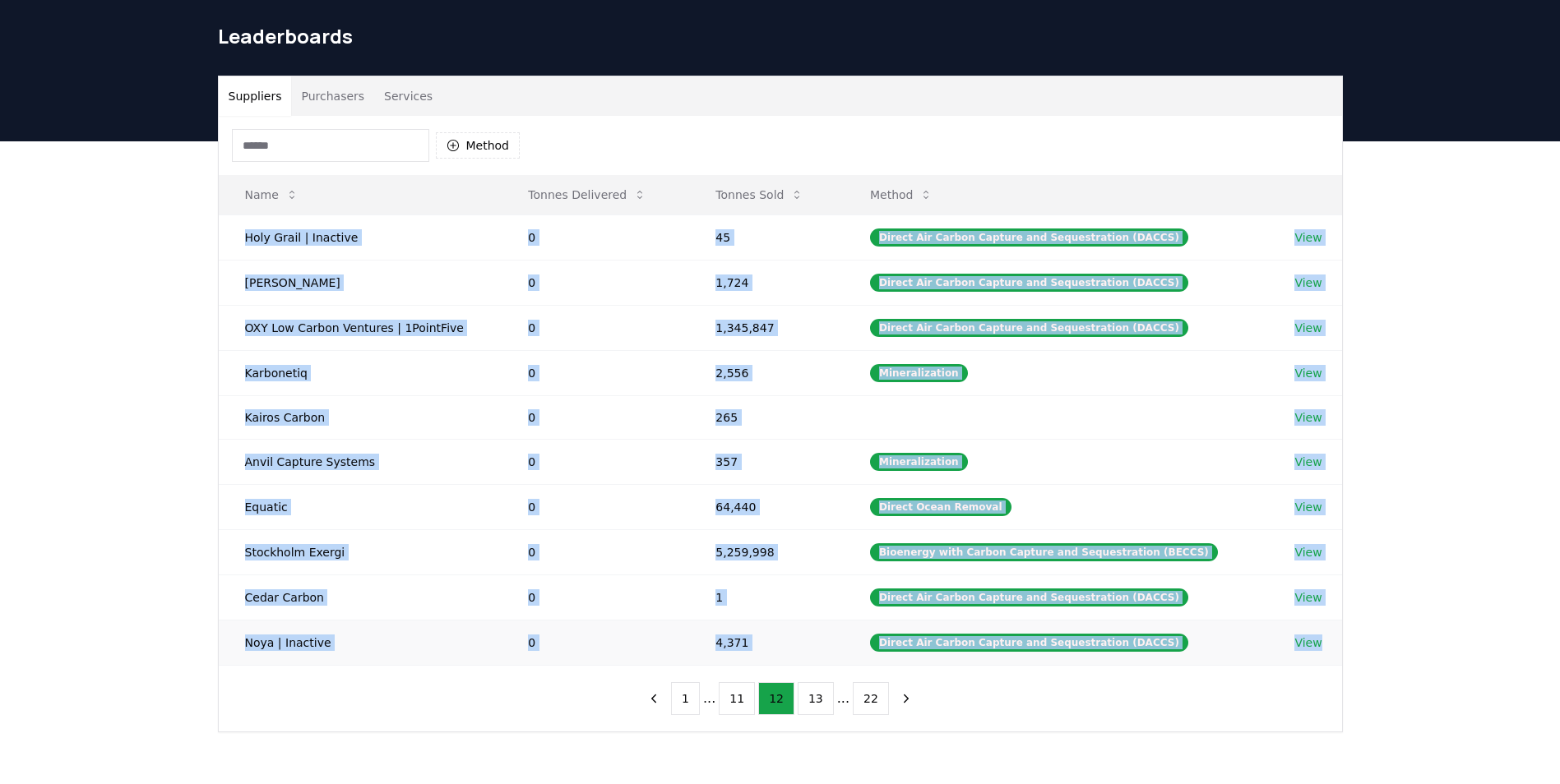
drag, startPoint x: 238, startPoint y: 235, endPoint x: 1322, endPoint y: 641, distance: 1157.5
click at [1322, 641] on tbody "Holy Grail | Inactive 0 45 Direct Air Carbon Capture and Sequestration (DACCS) …" at bounding box center [781, 439] width 1124 height 451
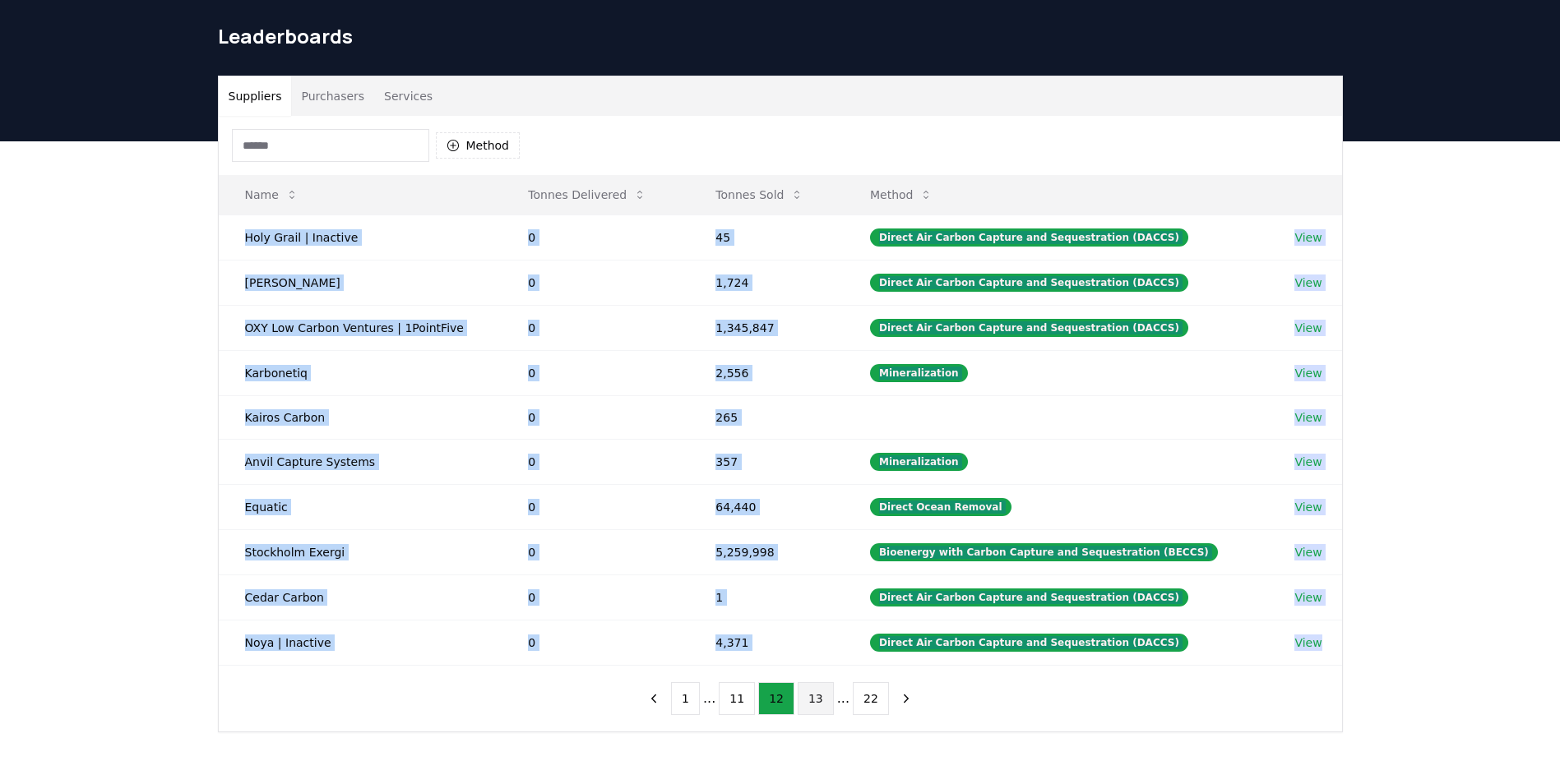
click at [812, 694] on button "13" at bounding box center [815, 698] width 36 height 33
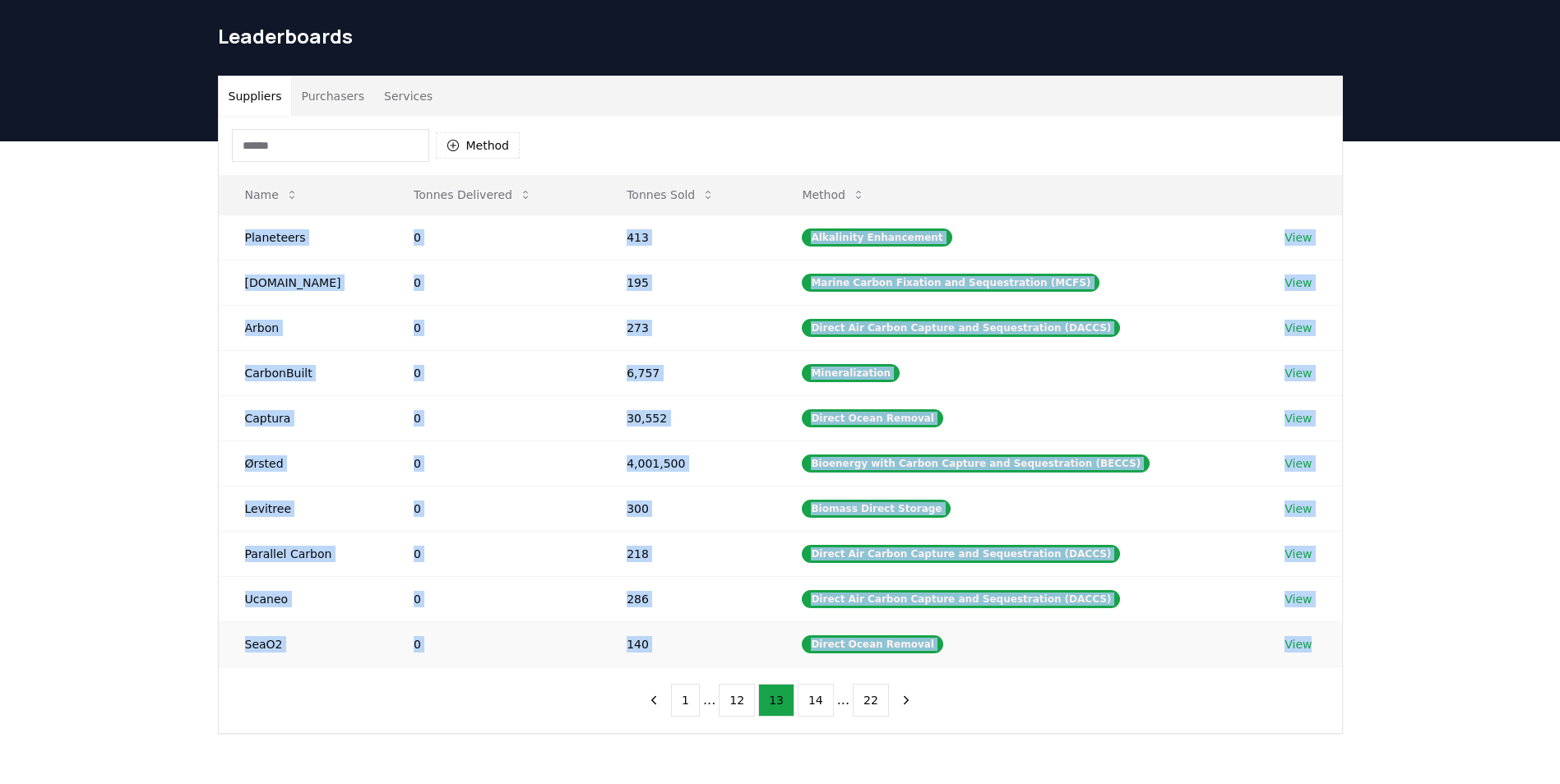
drag, startPoint x: 235, startPoint y: 235, endPoint x: 1309, endPoint y: 635, distance: 1146.1
click at [1309, 635] on tbody "Planeteers 0 413 Alkalinity Enhancement View [DOMAIN_NAME] 0 195 Marine Carbon …" at bounding box center [781, 440] width 1124 height 452
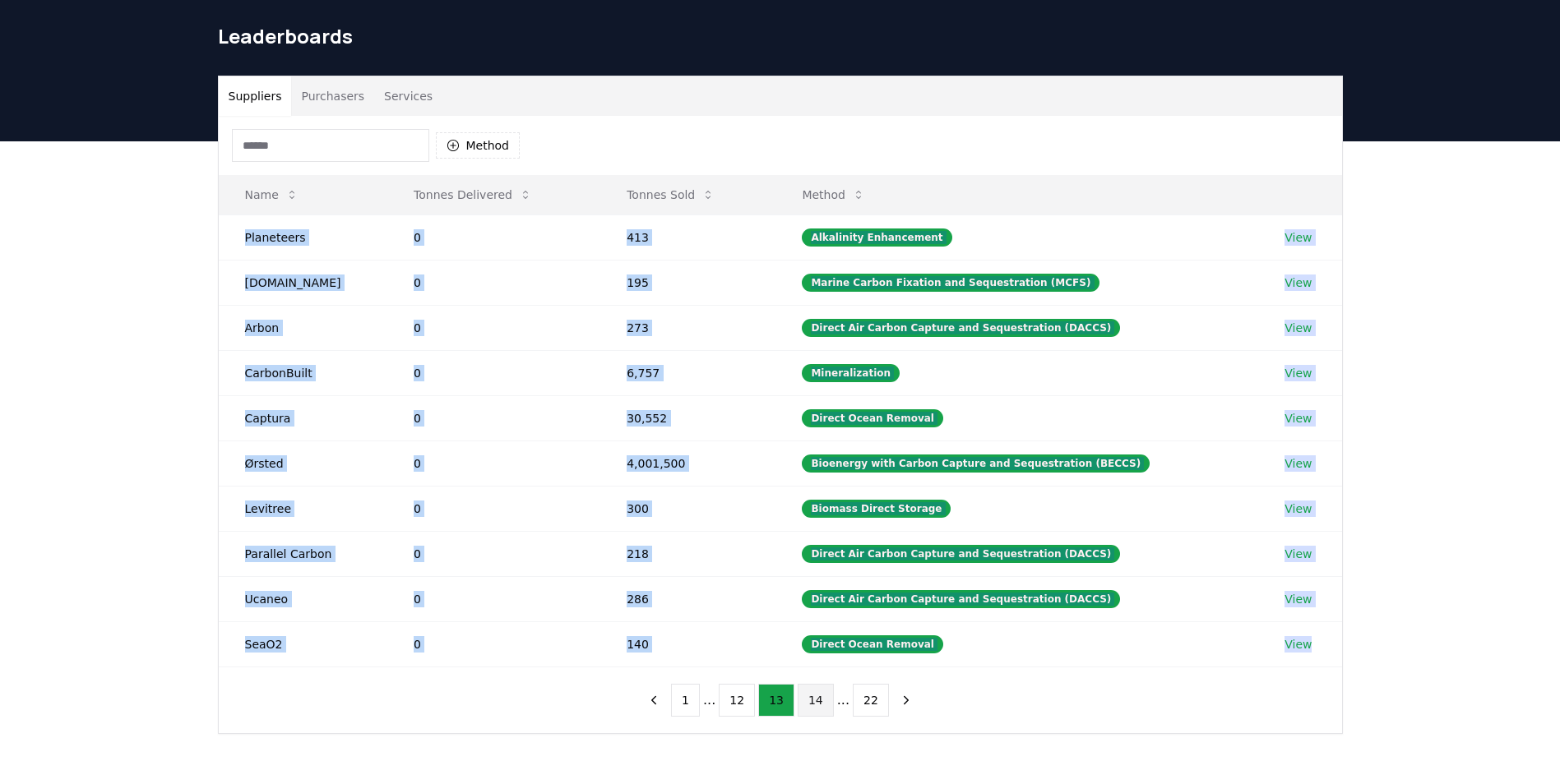
click at [798, 711] on button "14" at bounding box center [815, 700] width 36 height 33
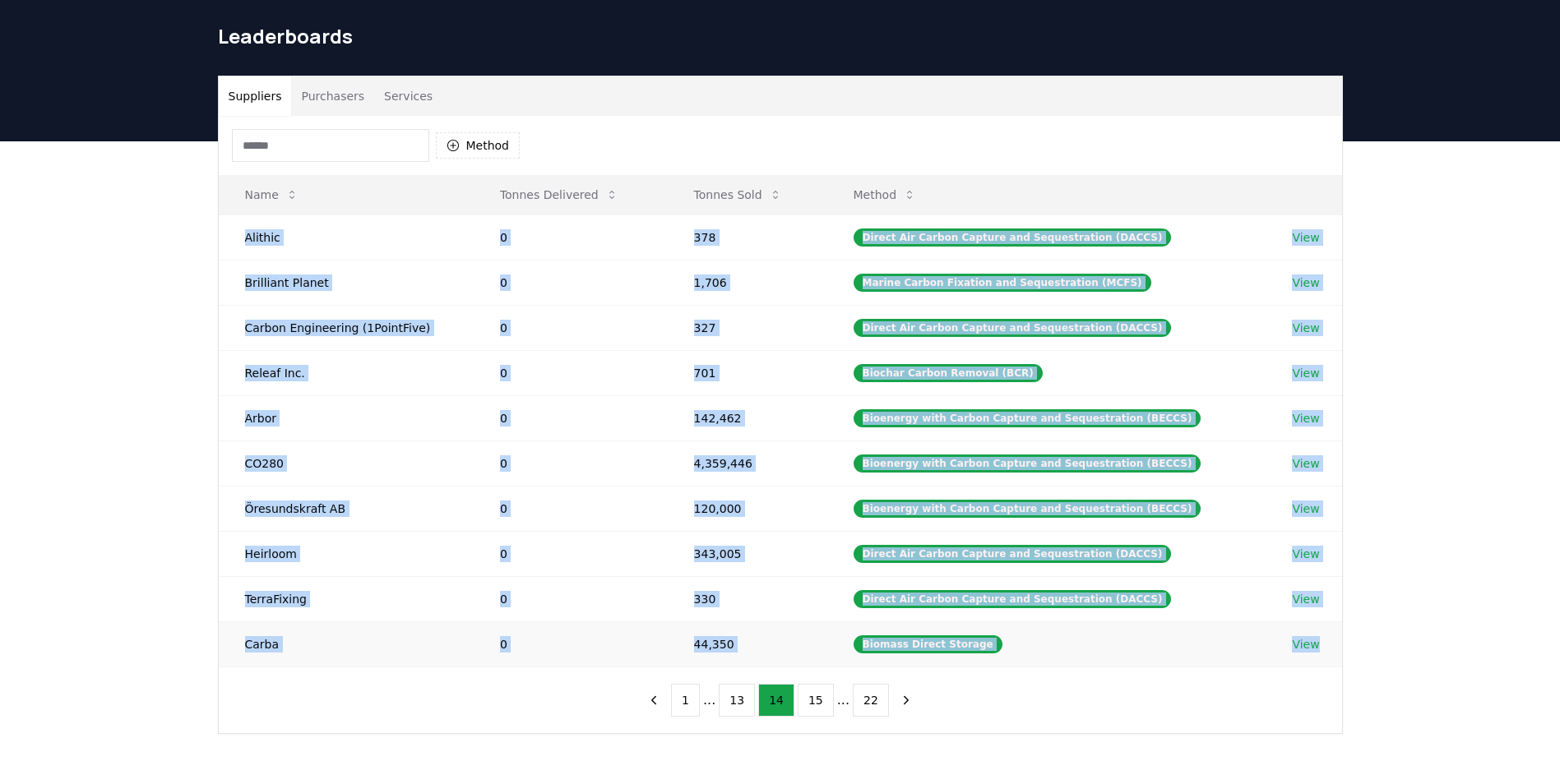
drag, startPoint x: 230, startPoint y: 240, endPoint x: 1340, endPoint y: 646, distance: 1181.9
click at [1340, 646] on tbody "Alithic 0 378 Direct Air Carbon Capture and Sequestration (DACCS) View Brillian…" at bounding box center [781, 440] width 1124 height 452
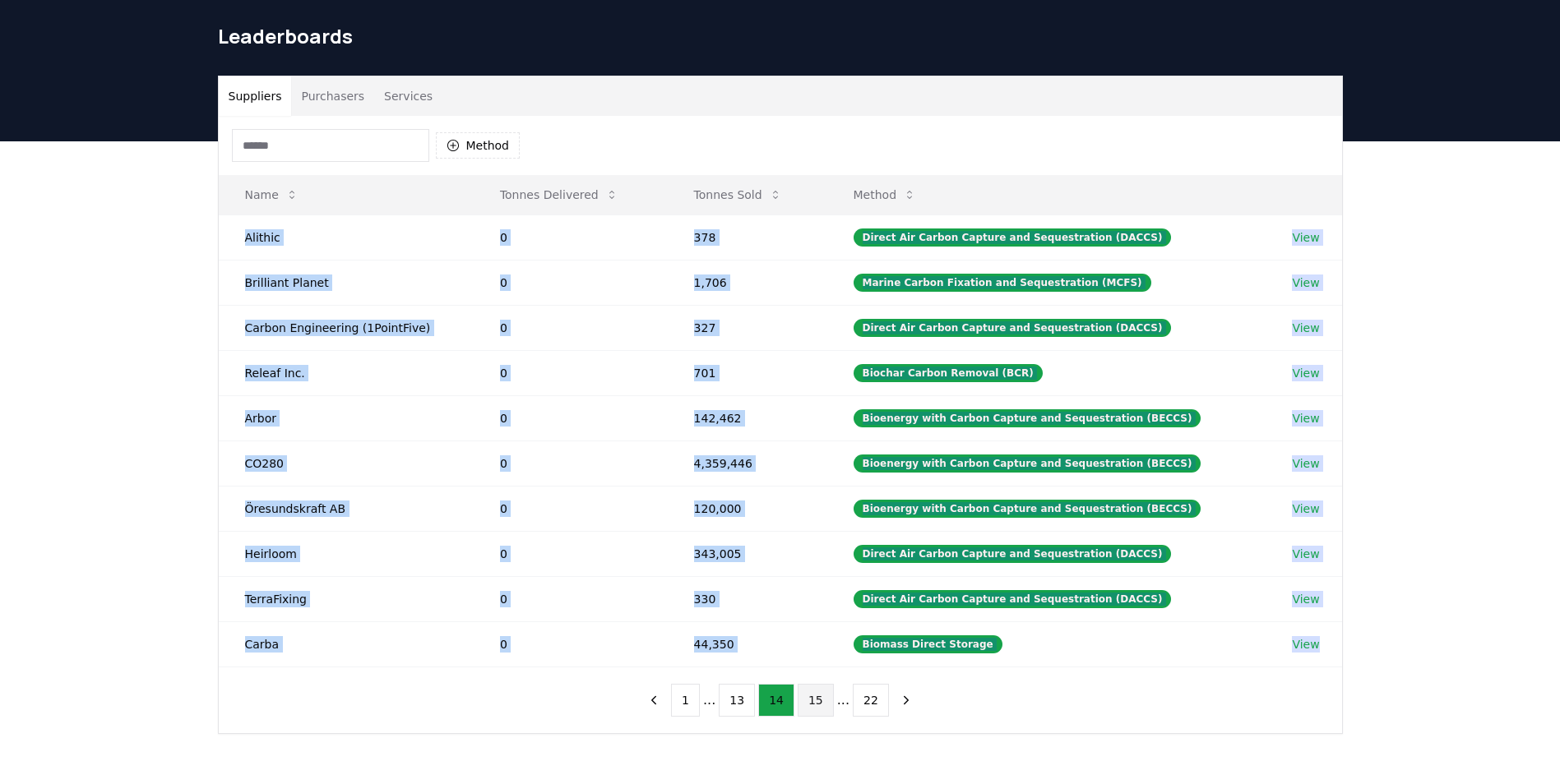
click at [803, 700] on button "15" at bounding box center [815, 700] width 36 height 33
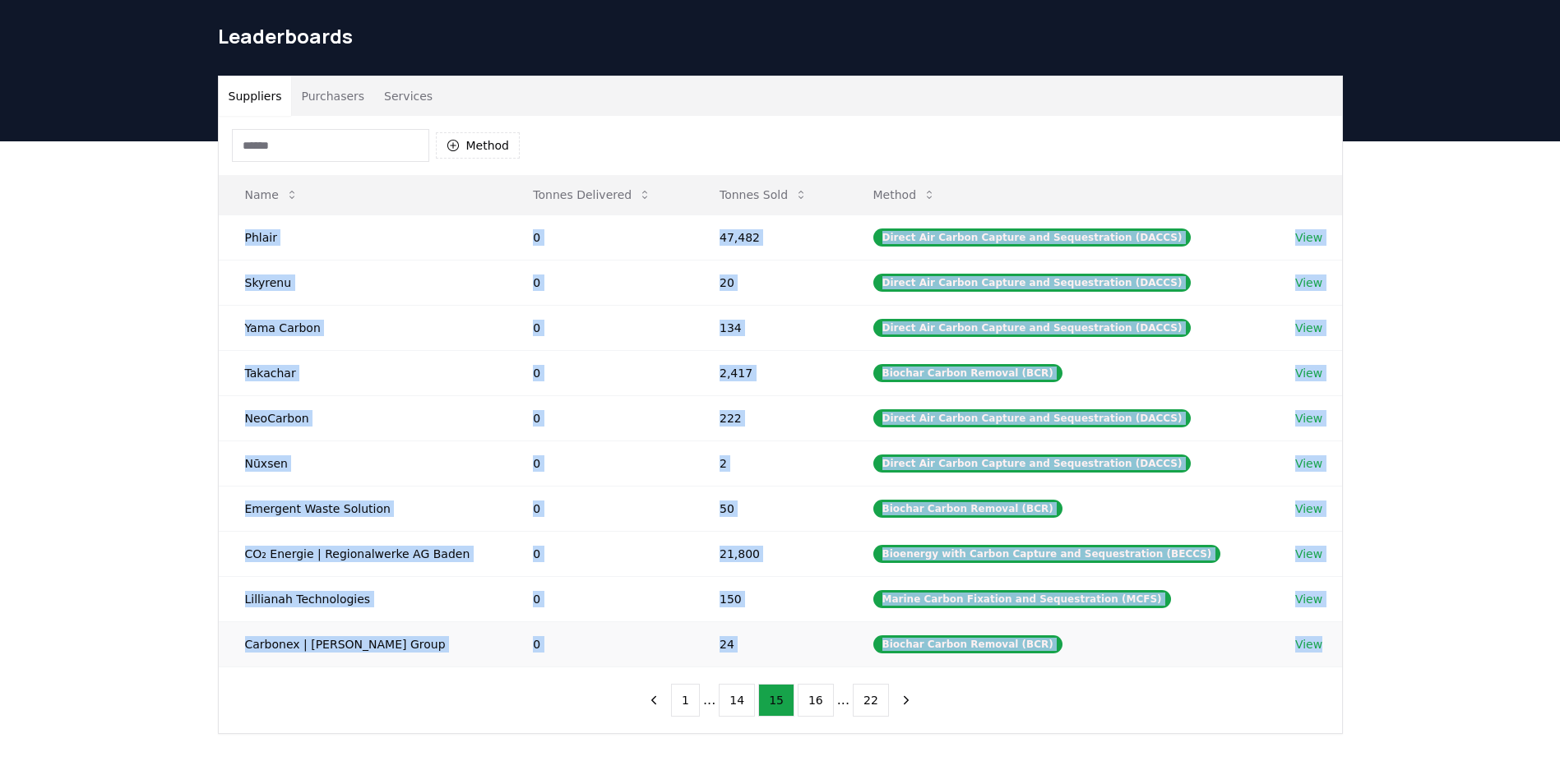
drag, startPoint x: 233, startPoint y: 236, endPoint x: 1341, endPoint y: 651, distance: 1183.2
click at [1341, 651] on tbody "Phlair 0 47,482 Direct Air Carbon Capture and Sequestration (DACCS) View Skyren…" at bounding box center [781, 440] width 1124 height 452
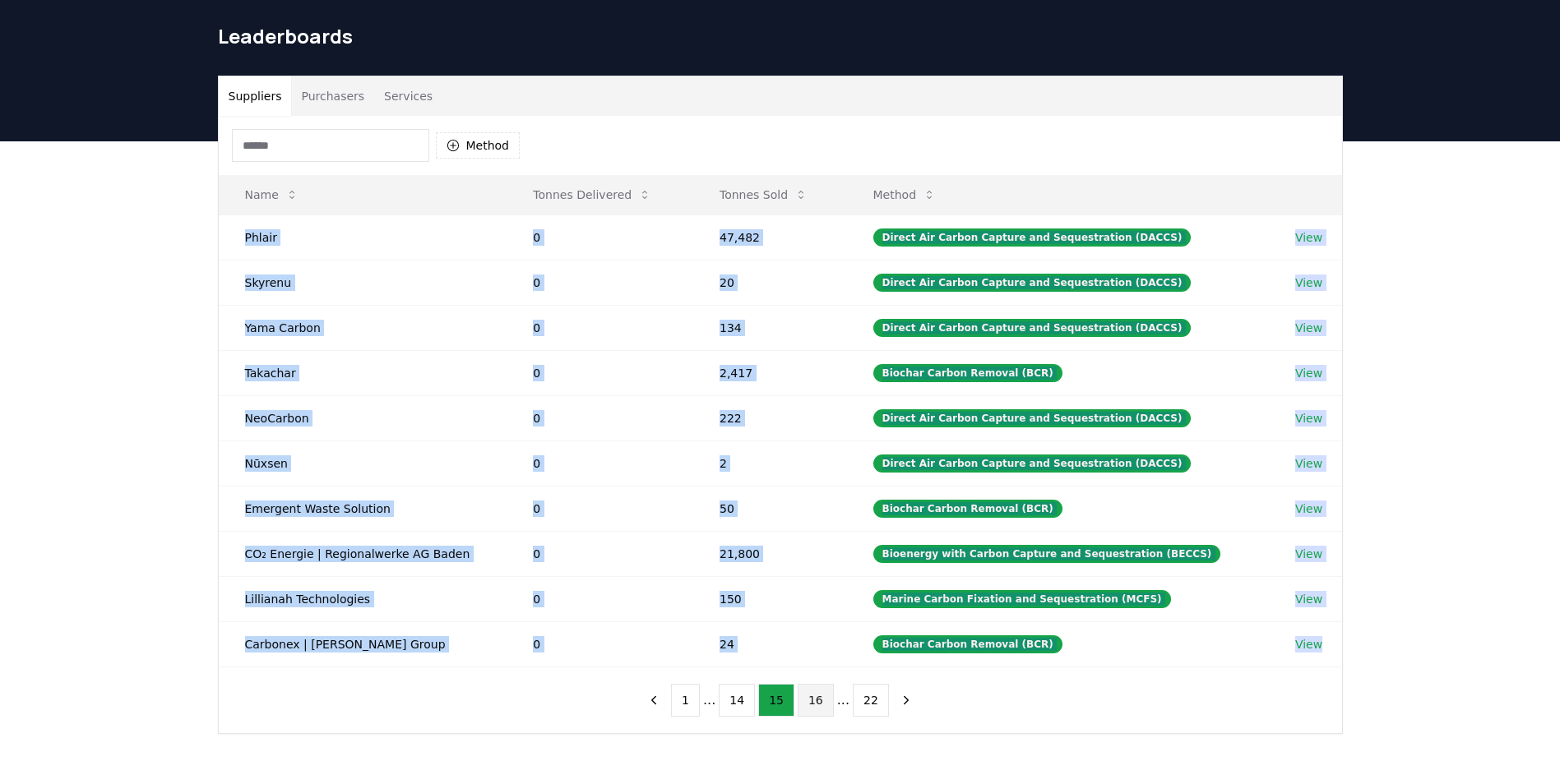
click at [816, 696] on button "16" at bounding box center [815, 700] width 36 height 33
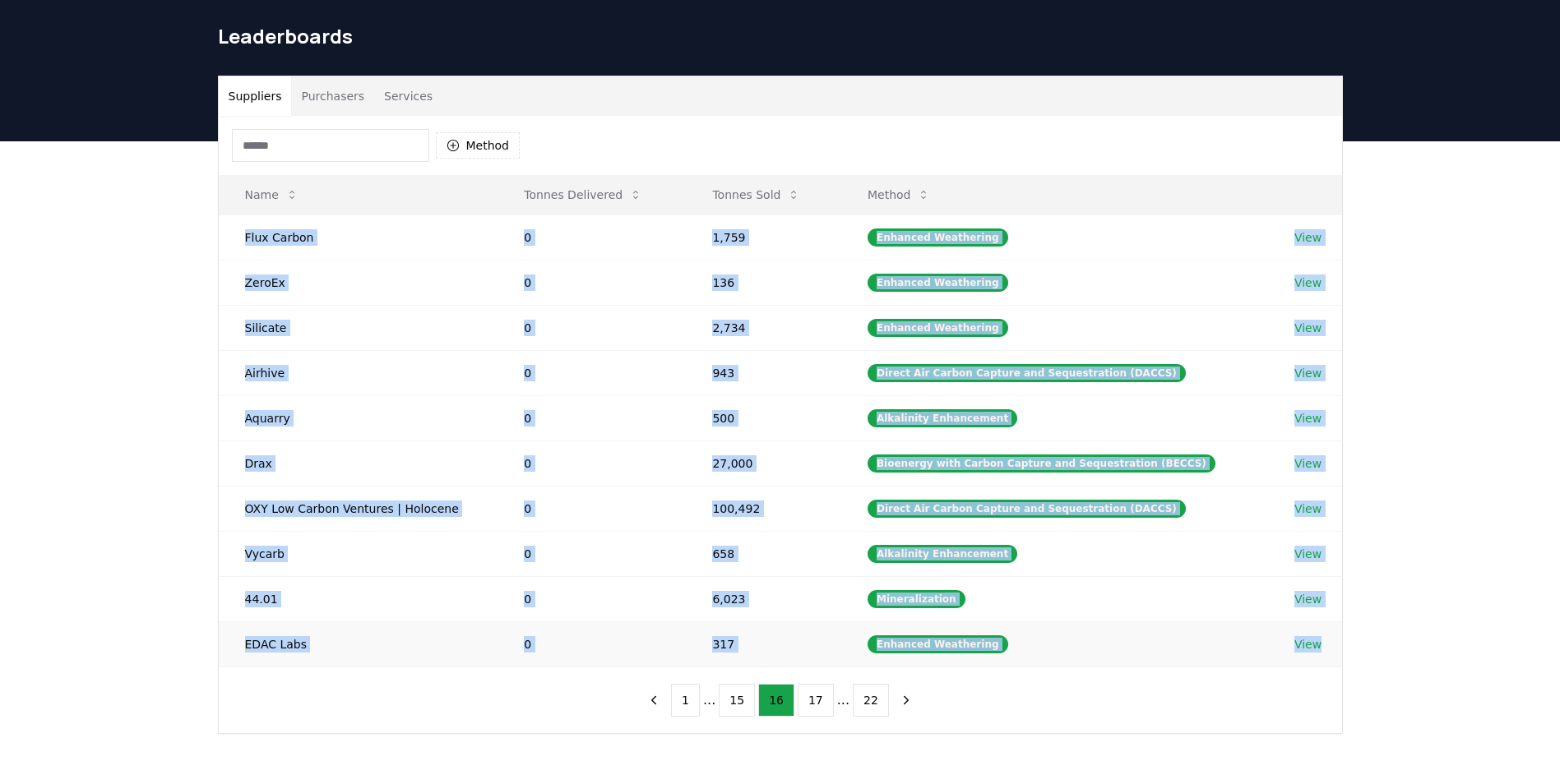
drag, startPoint x: 243, startPoint y: 236, endPoint x: 1314, endPoint y: 646, distance: 1146.8
click at [1314, 646] on tbody "Flux Carbon 0 1,759 Enhanced Weathering View ZeroEx 0 136 Enhanced Weathering V…" at bounding box center [781, 440] width 1124 height 452
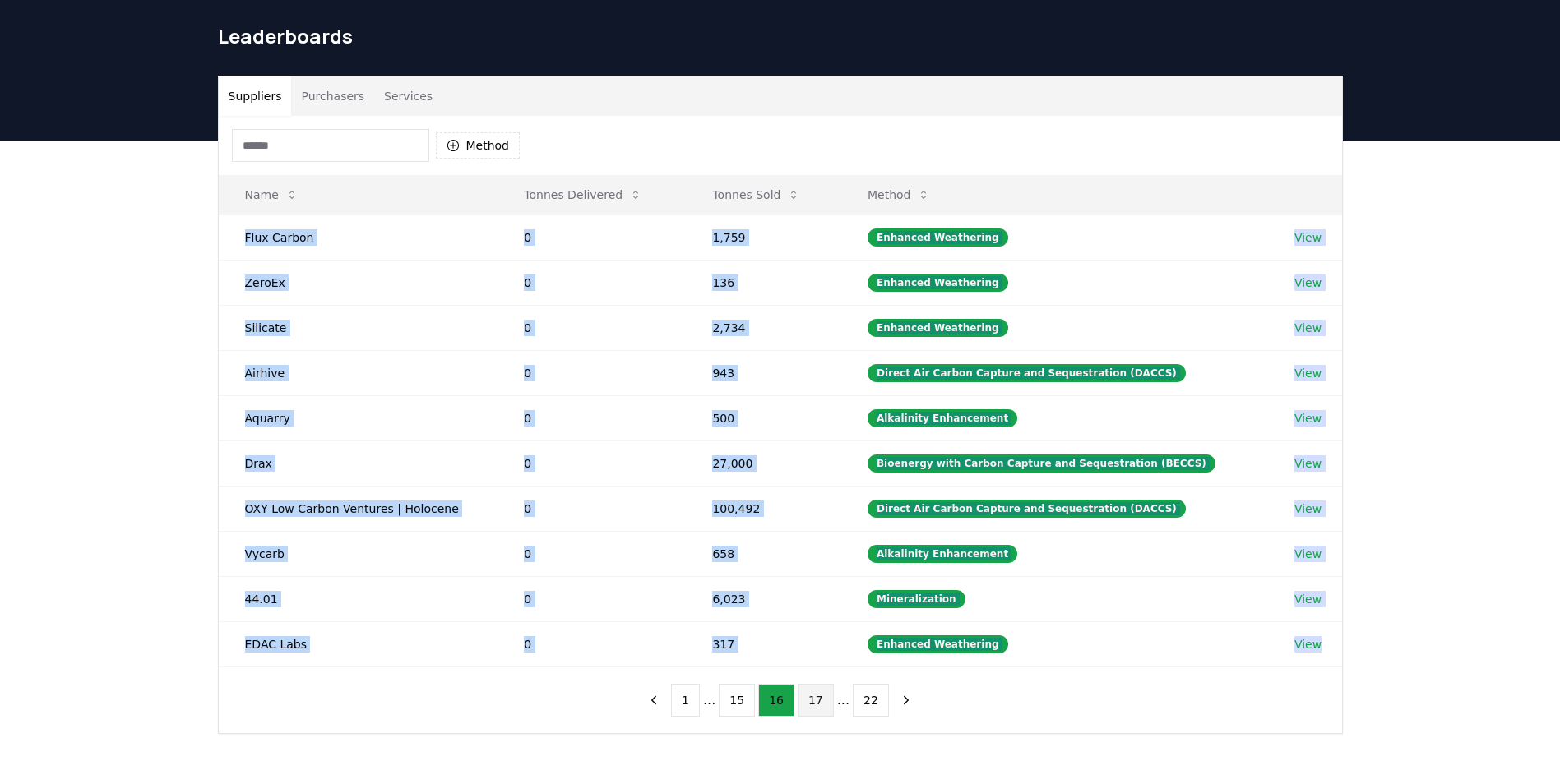
click at [812, 694] on button "17" at bounding box center [815, 700] width 36 height 33
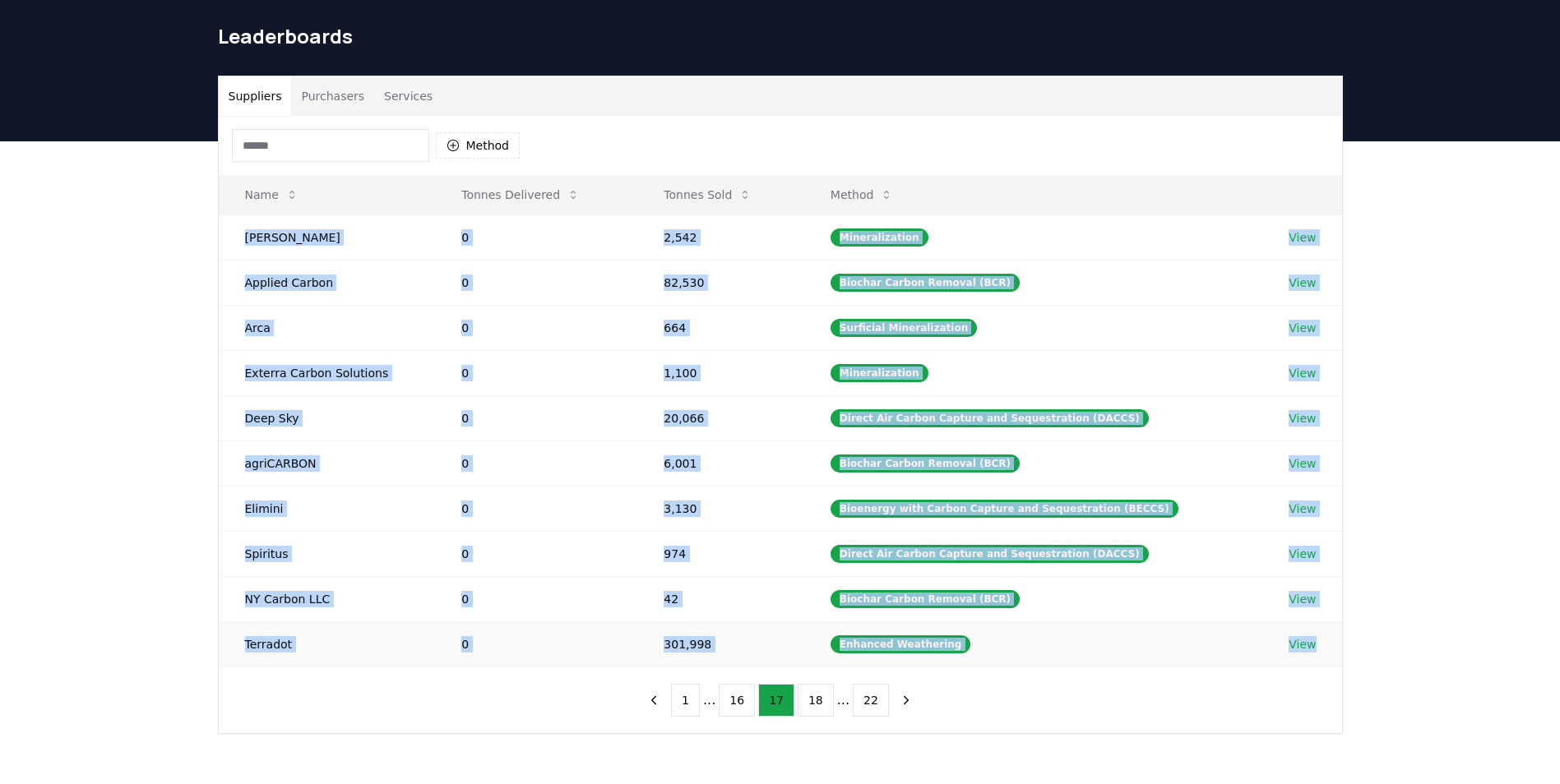
drag, startPoint x: 235, startPoint y: 229, endPoint x: 1314, endPoint y: 660, distance: 1161.9
click at [1314, 660] on tbody "[PERSON_NAME] 0 2,542 Mineralization View Applied Carbon 0 82,530 Biochar Carbo…" at bounding box center [781, 440] width 1124 height 452
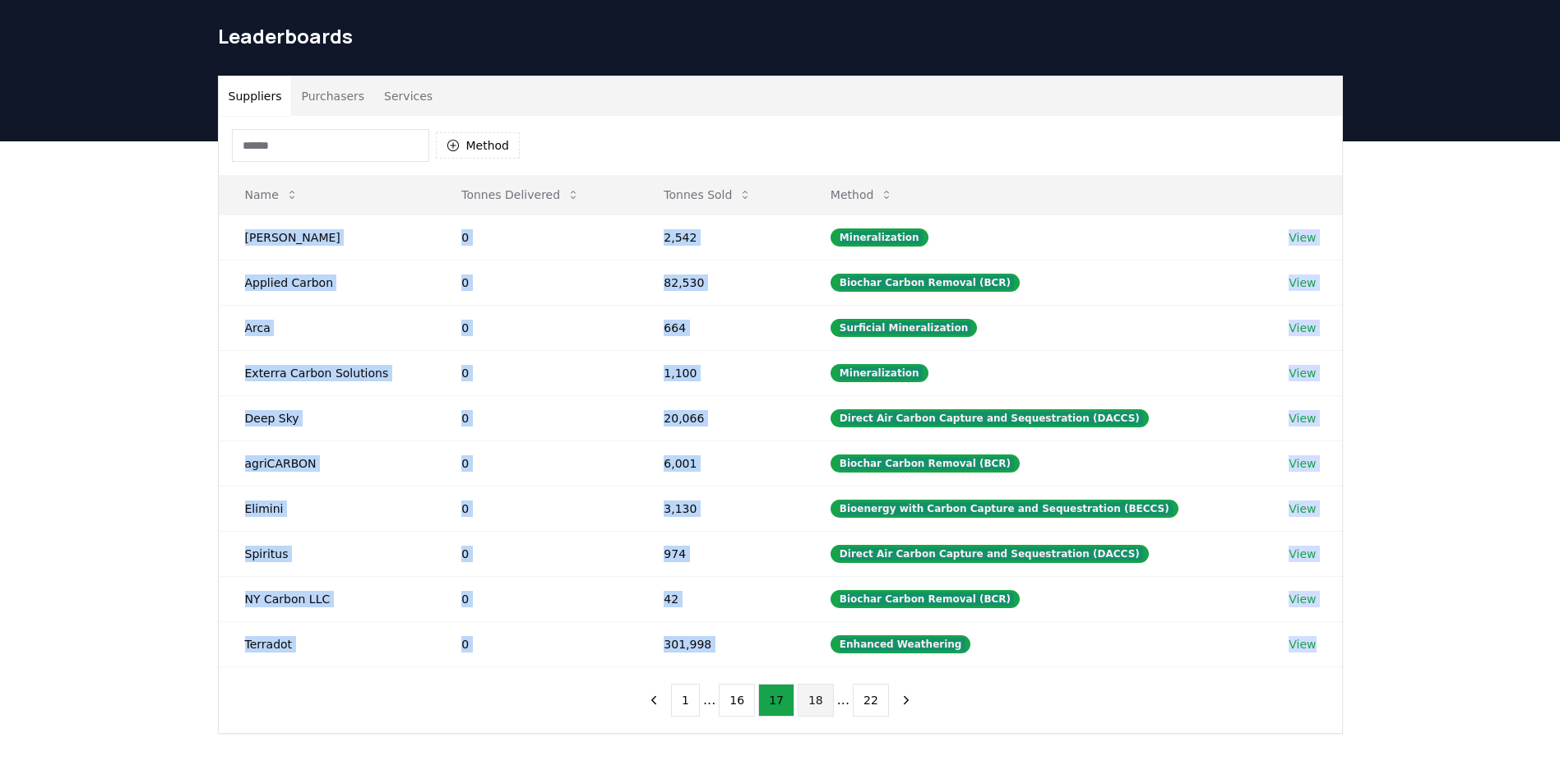
click at [808, 695] on button "18" at bounding box center [815, 700] width 36 height 33
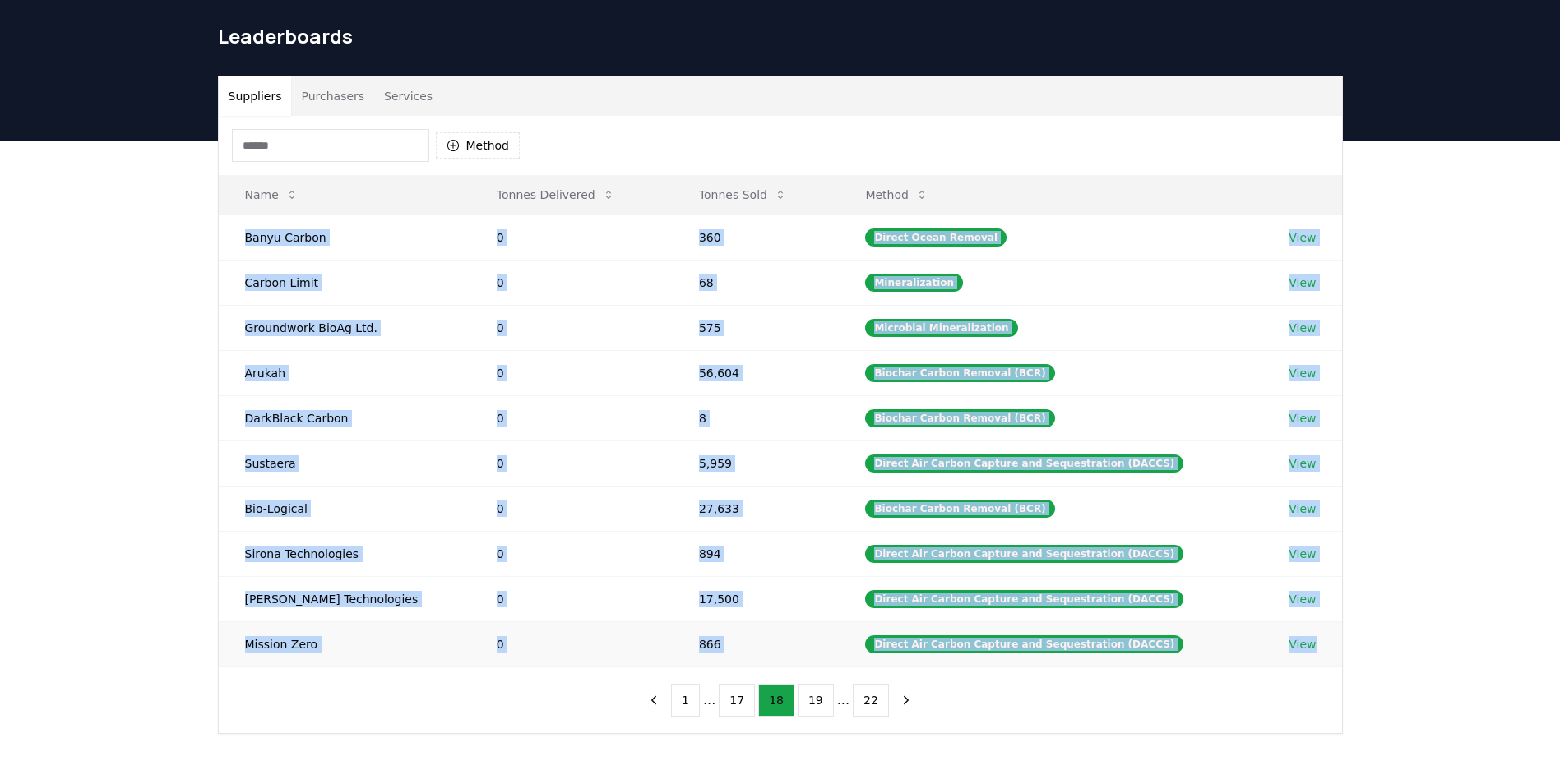
drag, startPoint x: 236, startPoint y: 233, endPoint x: 1318, endPoint y: 652, distance: 1160.3
click at [1318, 652] on tbody "Banyu Carbon 0 360 Direct Ocean Removal View Carbon Limit 0 68 Mineralization V…" at bounding box center [781, 440] width 1124 height 452
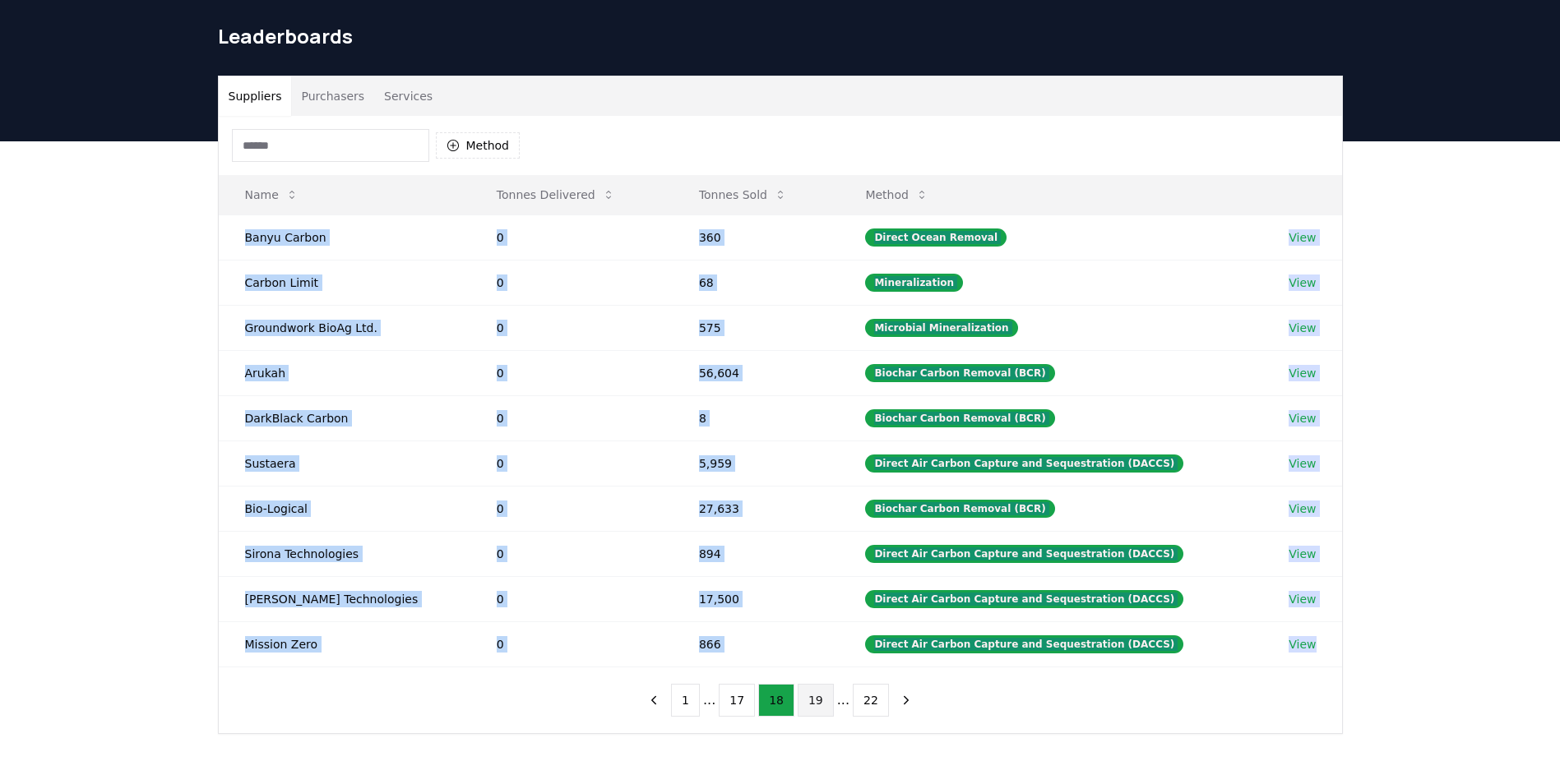
click at [800, 701] on button "19" at bounding box center [815, 700] width 36 height 33
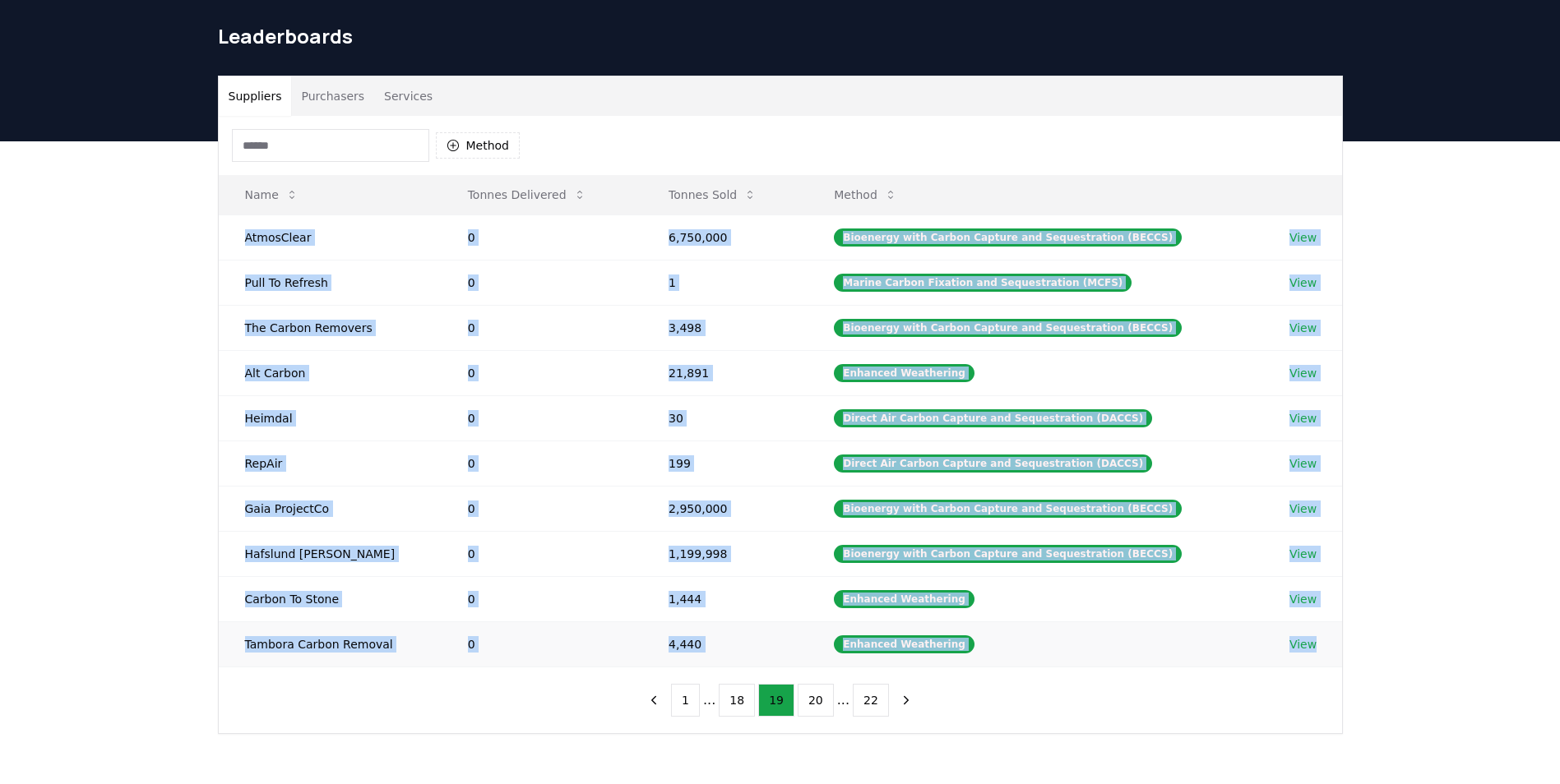
drag, startPoint x: 243, startPoint y: 237, endPoint x: 1319, endPoint y: 644, distance: 1150.4
click at [1319, 644] on tbody "AtmosClear 0 6,750,000 Bioenergy with Carbon Capture and Sequestration (BECCS) …" at bounding box center [781, 440] width 1124 height 452
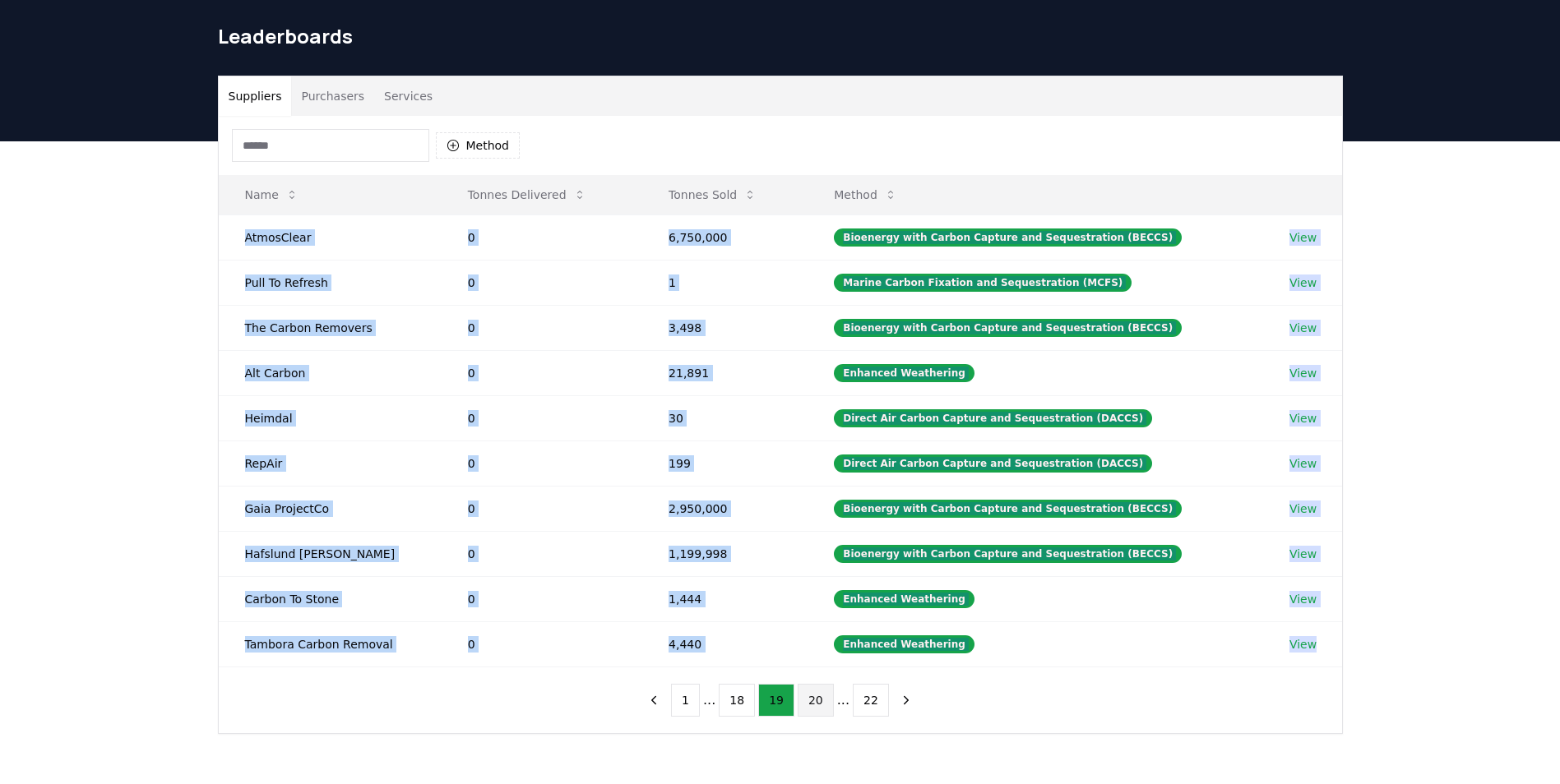
click at [806, 710] on button "20" at bounding box center [815, 700] width 36 height 33
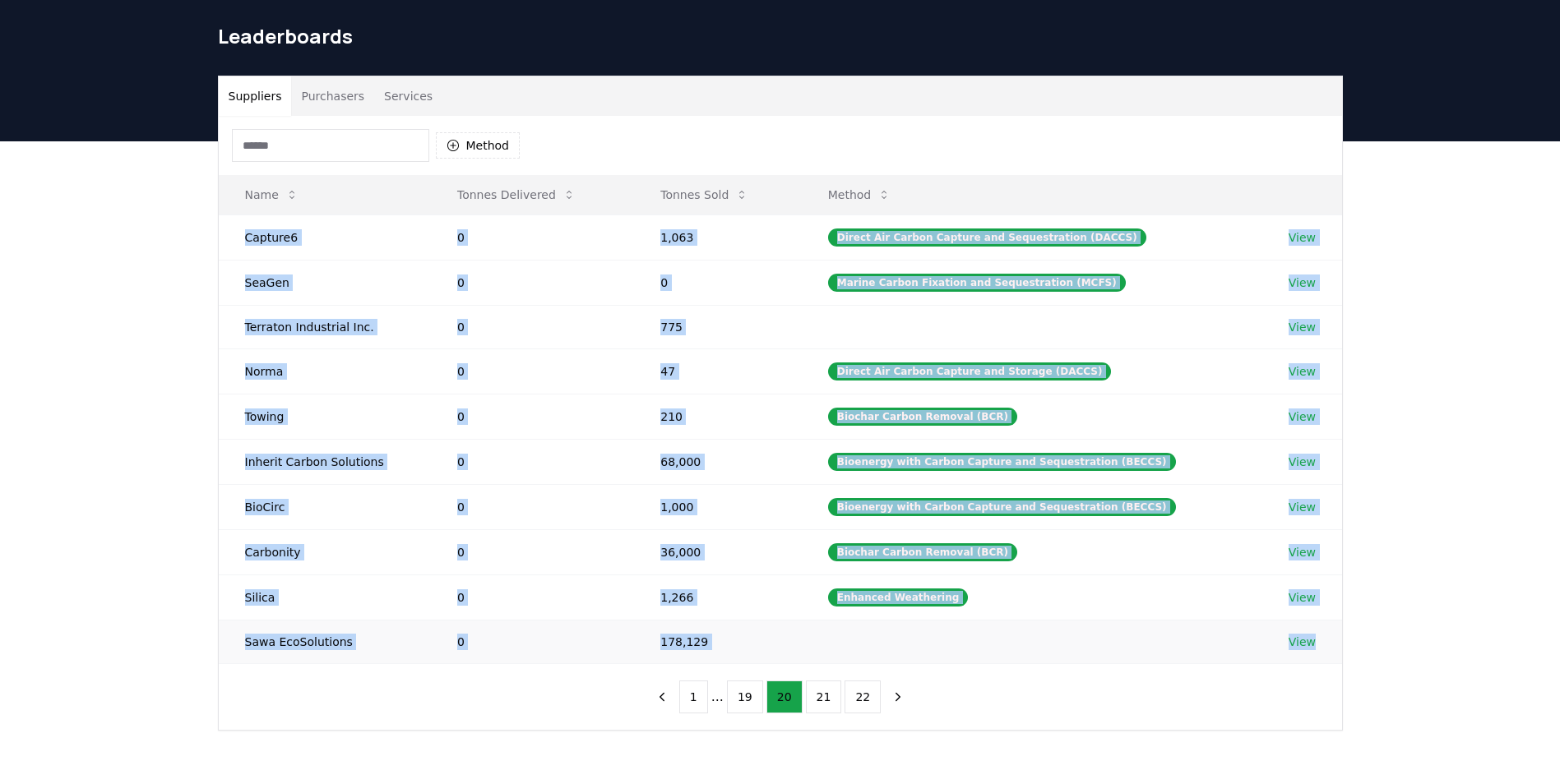
drag, startPoint x: 239, startPoint y: 236, endPoint x: 1325, endPoint y: 636, distance: 1157.3
click at [1325, 636] on tbody "Capture6 0 1,063 Direct Air Carbon Capture and Sequestration (DACCS) View SeaGe…" at bounding box center [781, 439] width 1124 height 449
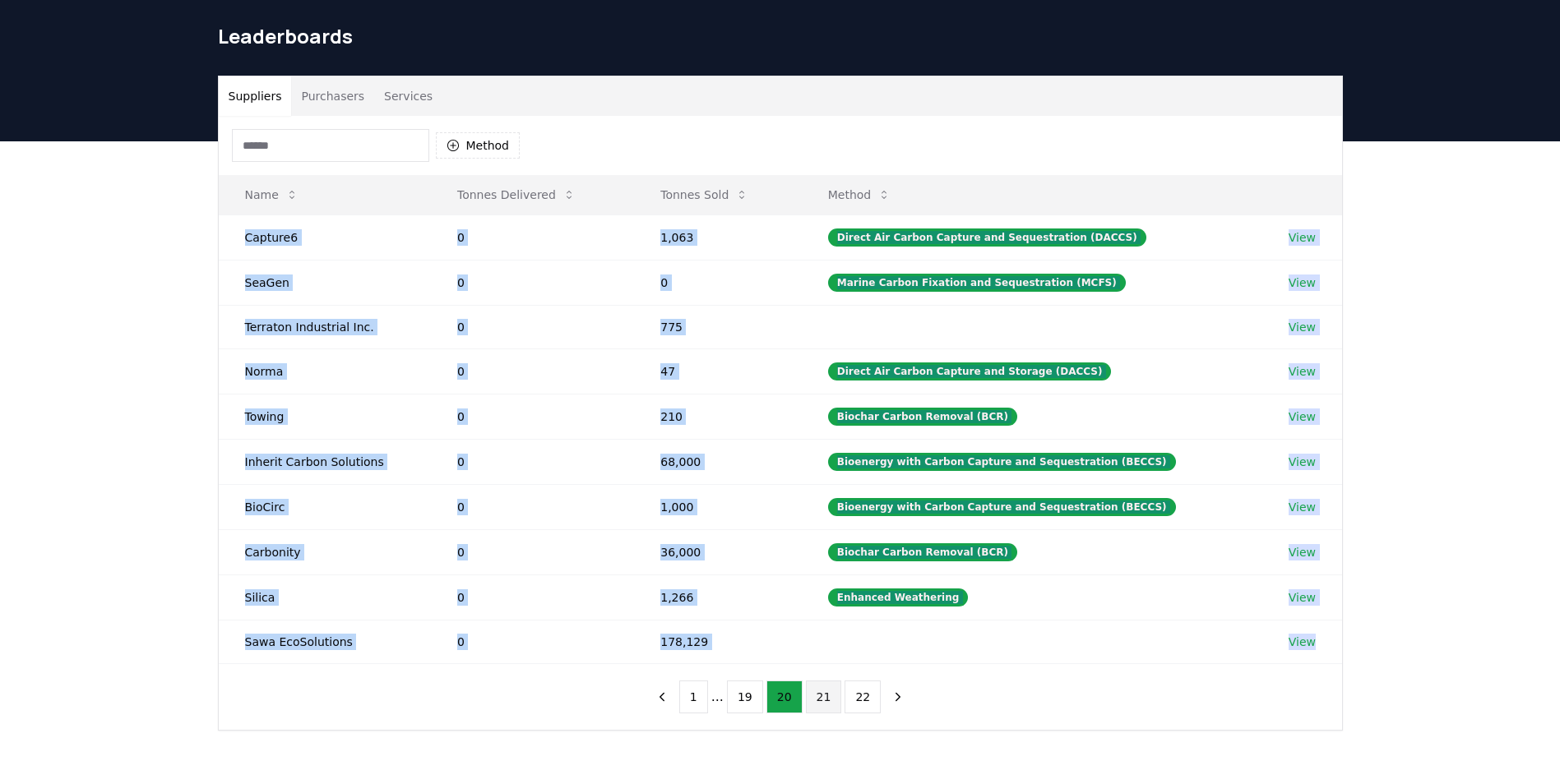
click at [815, 698] on button "21" at bounding box center [824, 696] width 36 height 33
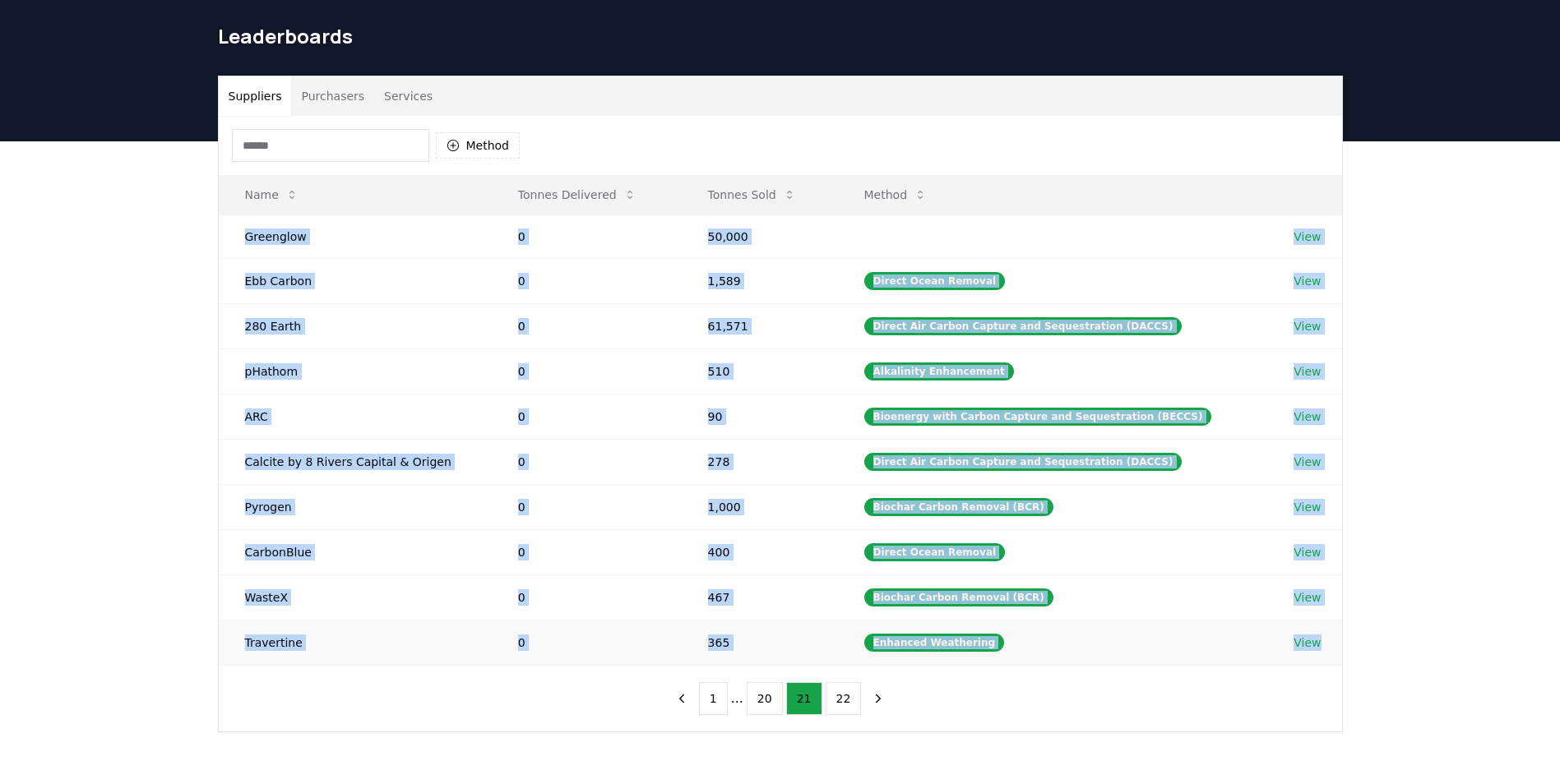
drag, startPoint x: 235, startPoint y: 235, endPoint x: 1339, endPoint y: 651, distance: 1179.8
click at [1339, 651] on tbody "Greenglow 0 50,000 View Ebb Carbon 0 1,589 Direct Ocean Removal View 280 Earth …" at bounding box center [781, 439] width 1124 height 451
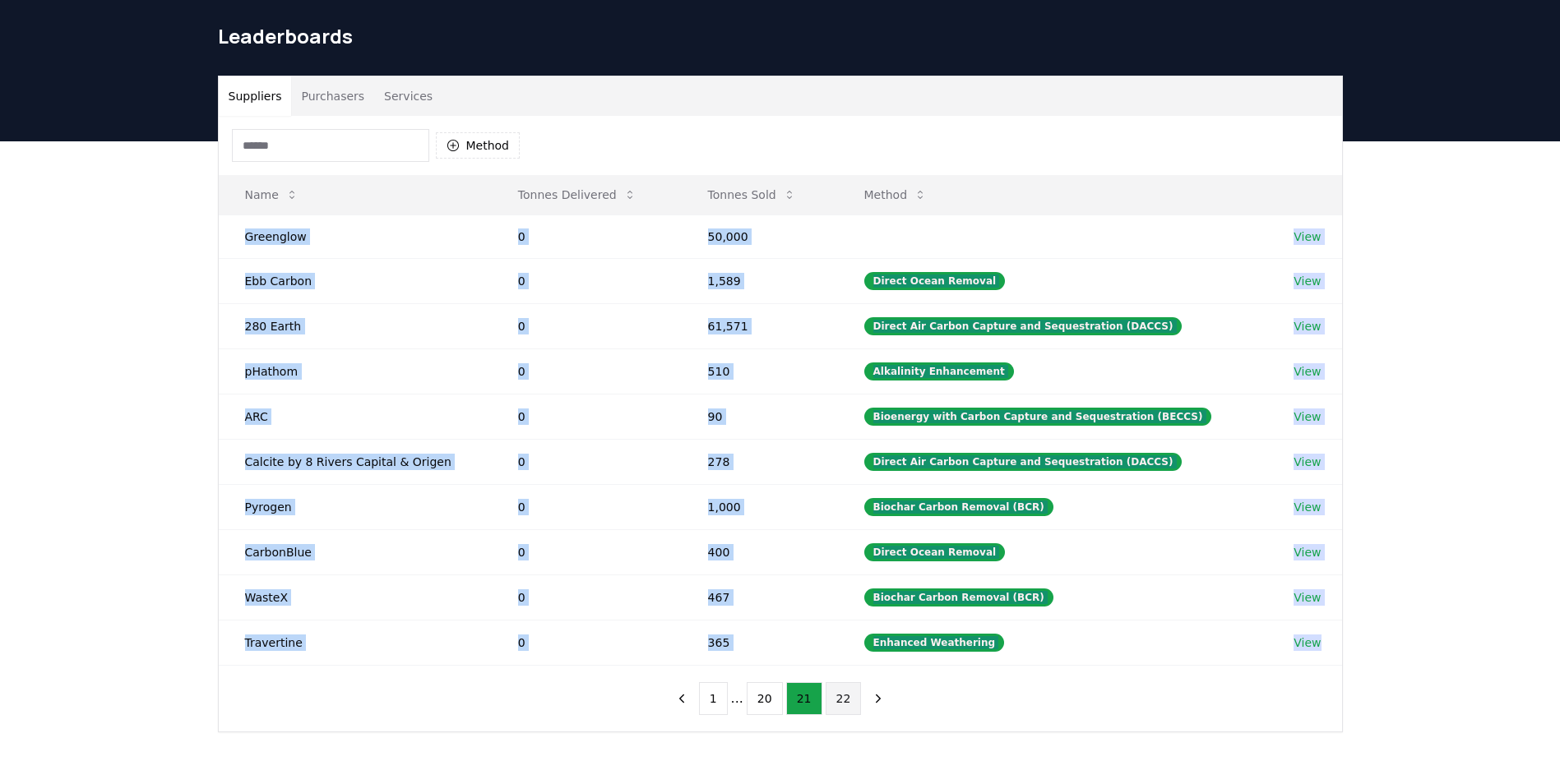
click at [843, 694] on button "22" at bounding box center [843, 698] width 36 height 33
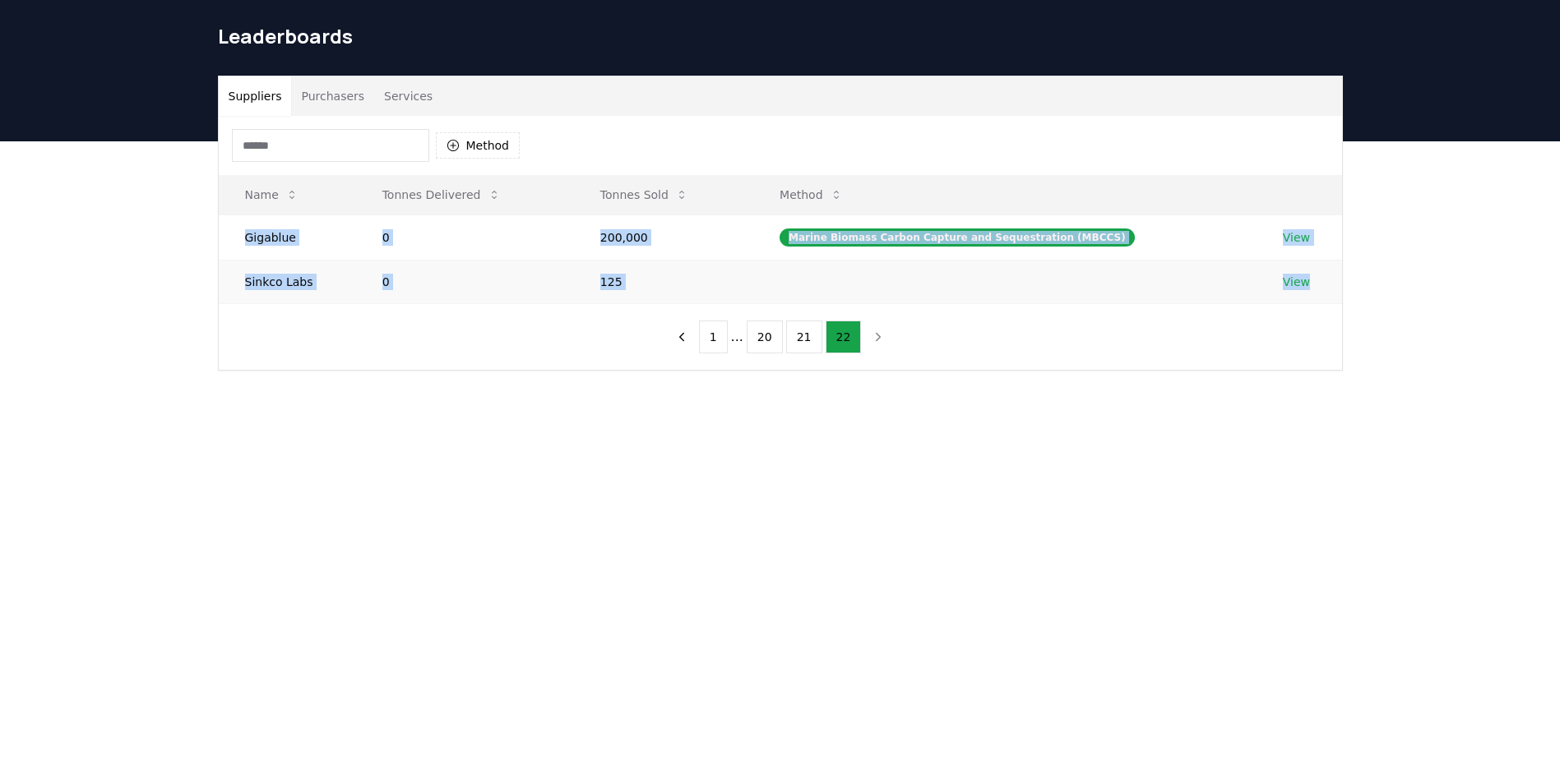
drag, startPoint x: 237, startPoint y: 240, endPoint x: 1309, endPoint y: 285, distance: 1072.9
click at [1309, 285] on tbody "Gigablue 0 200,000 Marine Biomass Carbon Capture and Sequestration (MBCCS) View…" at bounding box center [781, 258] width 1124 height 89
